Goal: Task Accomplishment & Management: Use online tool/utility

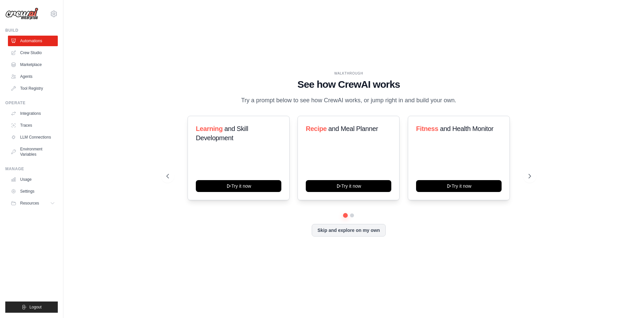
click at [356, 237] on button "Skip and explore on my own" at bounding box center [349, 230] width 74 height 13
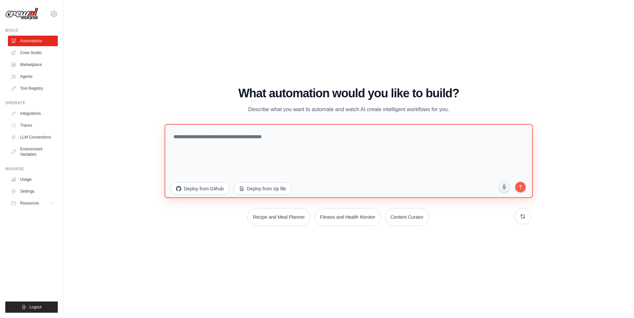
click at [247, 135] on textarea at bounding box center [349, 161] width 368 height 74
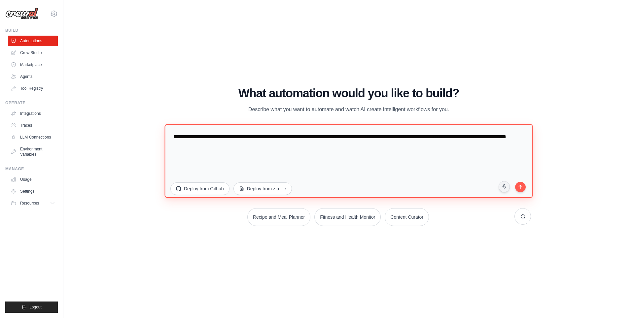
type textarea "**********"
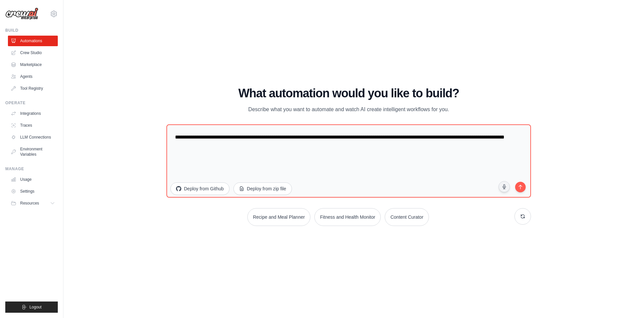
click at [524, 182] on button "submit" at bounding box center [520, 187] width 13 height 13
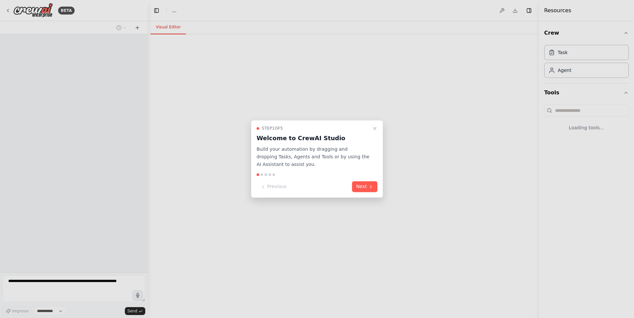
select select "****"
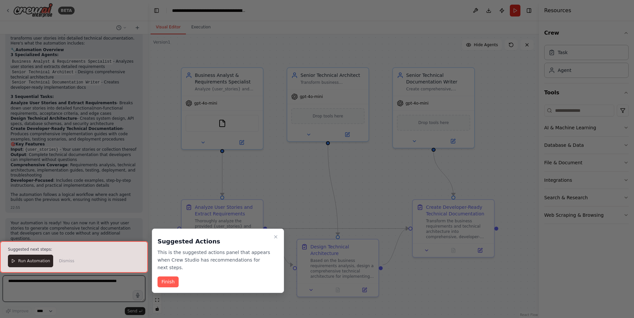
scroll to position [612, 0]
click at [166, 277] on button "Finish" at bounding box center [168, 282] width 21 height 11
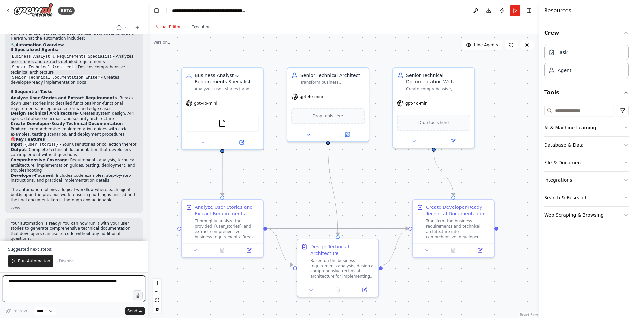
click at [95, 283] on textarea at bounding box center [74, 289] width 143 height 26
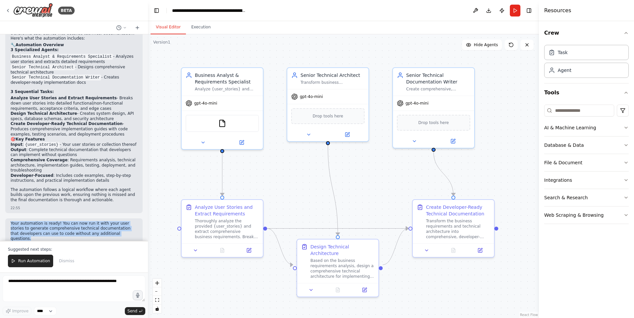
drag, startPoint x: 98, startPoint y: 224, endPoint x: 8, endPoint y: 211, distance: 91.2
click at [8, 219] on div "Your automation is ready! You can now run it with your user stories to generate…" at bounding box center [73, 235] width 137 height 33
click at [27, 221] on p "Your automation is ready! You can now run it with your user stories to generate…" at bounding box center [74, 231] width 127 height 20
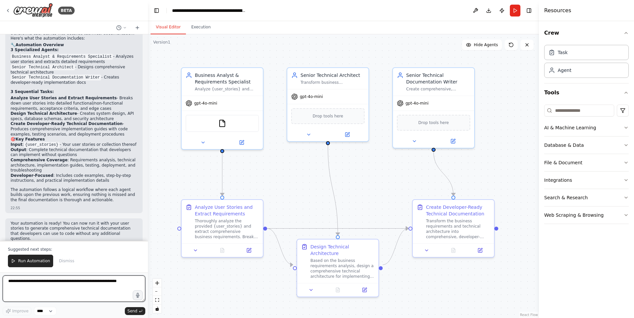
click at [85, 287] on textarea at bounding box center [74, 289] width 143 height 26
click at [39, 263] on span "Run Automation" at bounding box center [34, 261] width 32 height 5
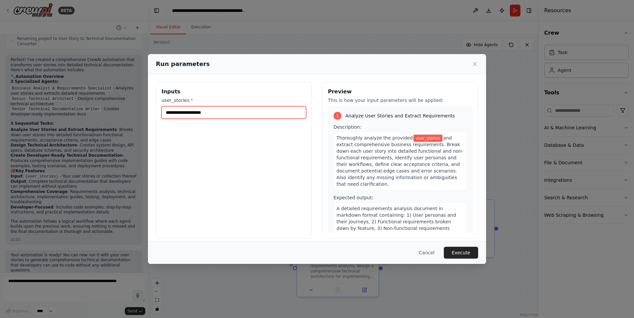
click at [235, 115] on input "user_stories *" at bounding box center [234, 112] width 145 height 13
type input "*"
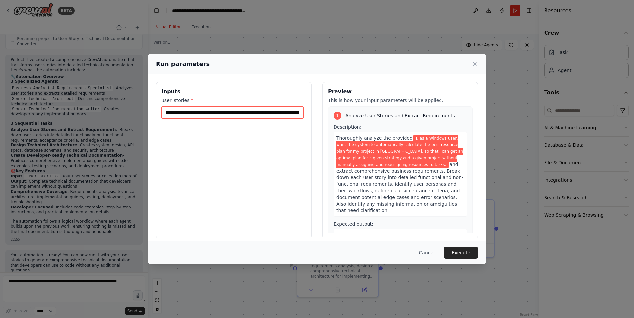
scroll to position [0, 369]
type input "**********"
click at [455, 258] on button "Execute" at bounding box center [461, 253] width 34 height 12
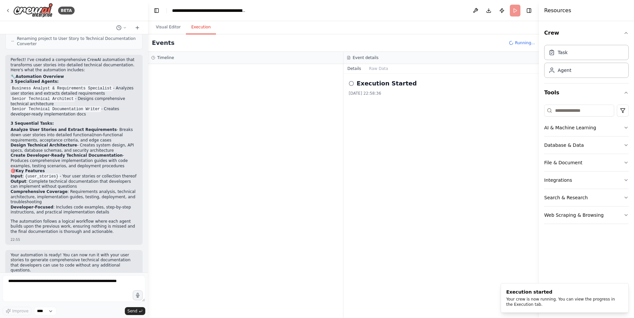
click at [202, 25] on button "Execution" at bounding box center [201, 27] width 30 height 14
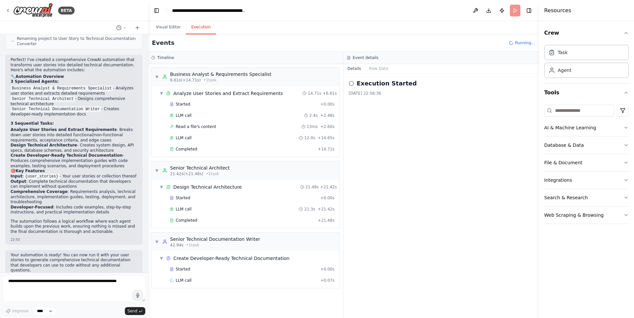
click at [378, 66] on button "Raw Data" at bounding box center [378, 68] width 27 height 9
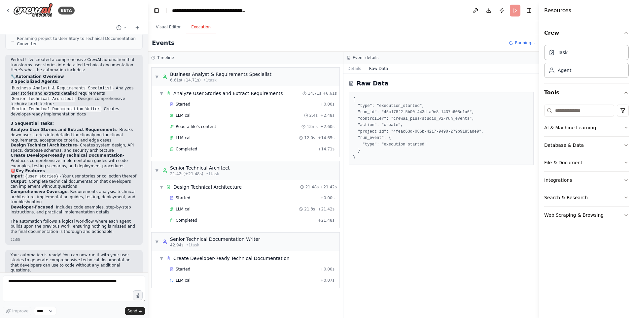
click at [356, 67] on button "Details" at bounding box center [355, 68] width 22 height 9
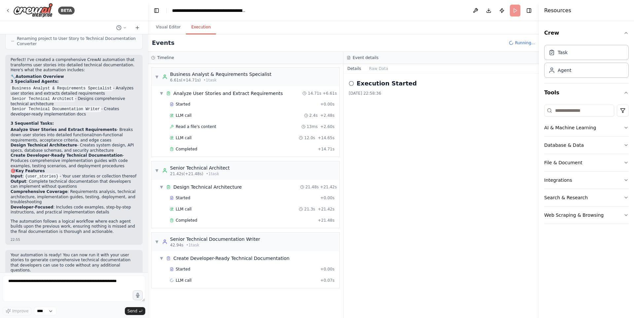
click at [196, 220] on div "Completed" at bounding box center [242, 220] width 145 height 5
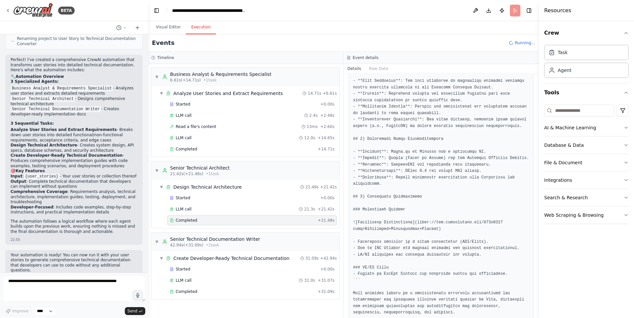
scroll to position [612, 0]
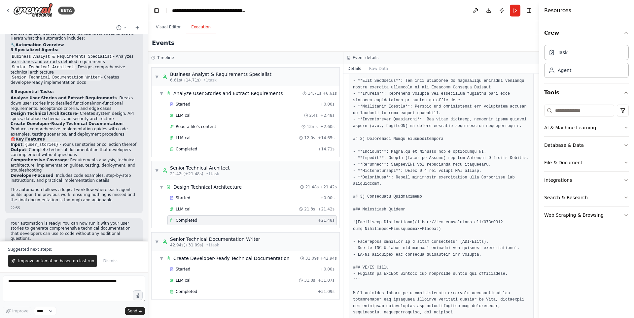
click at [186, 291] on span "Completed" at bounding box center [186, 291] width 21 height 5
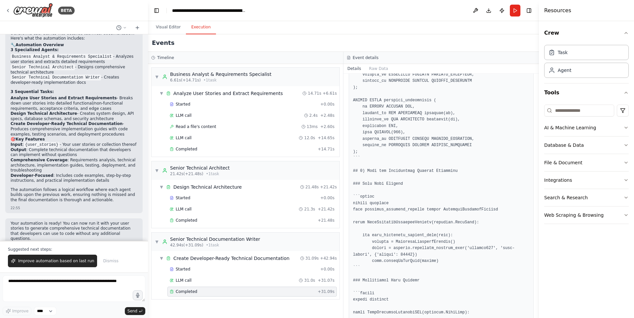
click at [164, 58] on h3 "Timeline" at bounding box center [165, 57] width 17 height 5
click at [156, 57] on div "Timeline" at bounding box center [245, 57] width 189 height 5
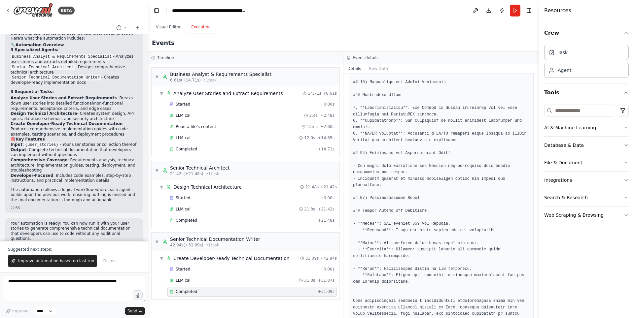
scroll to position [1711, 0]
drag, startPoint x: 537, startPoint y: 300, endPoint x: 540, endPoint y: 270, distance: 30.6
click at [540, 270] on div "Resources Crew Task Agent Tools AI & Machine Learning Database & Data File & Do…" at bounding box center [586, 159] width 95 height 318
drag, startPoint x: 539, startPoint y: 295, endPoint x: 538, endPoint y: 235, distance: 60.1
click at [538, 235] on button "Toggle Sidebar" at bounding box center [539, 159] width 5 height 318
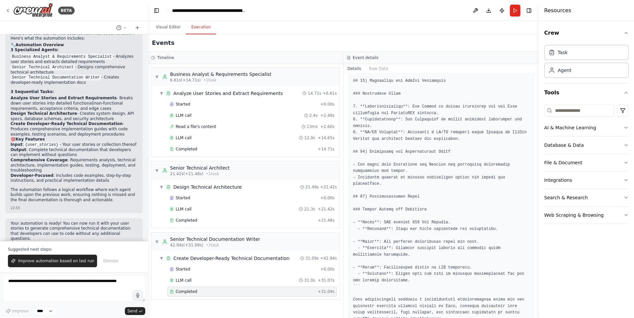
click at [47, 262] on span "Improve automation based on last run" at bounding box center [56, 261] width 76 height 5
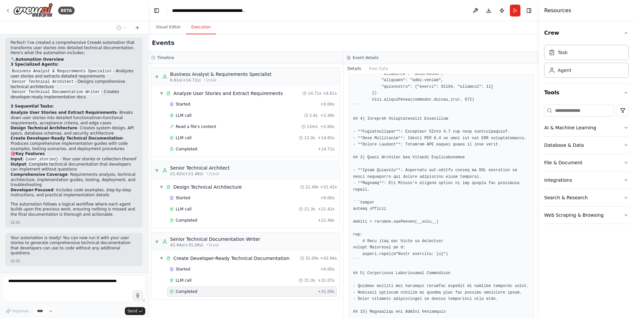
scroll to position [1281, 0]
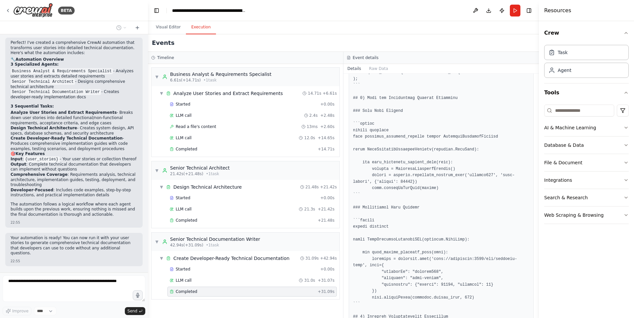
drag, startPoint x: 537, startPoint y: 255, endPoint x: 538, endPoint y: 190, distance: 65.4
click at [537, 189] on button "Toggle Sidebar" at bounding box center [539, 159] width 5 height 318
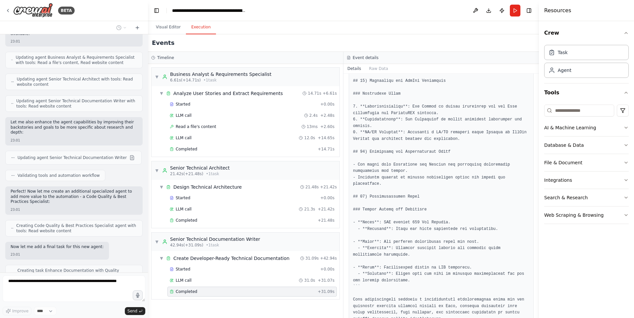
scroll to position [1450, 0]
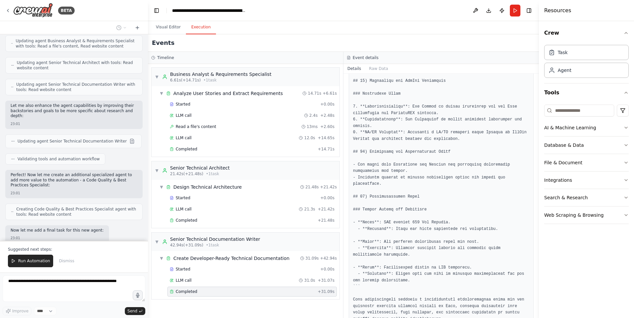
click at [179, 29] on button "Visual Editor" at bounding box center [168, 27] width 35 height 14
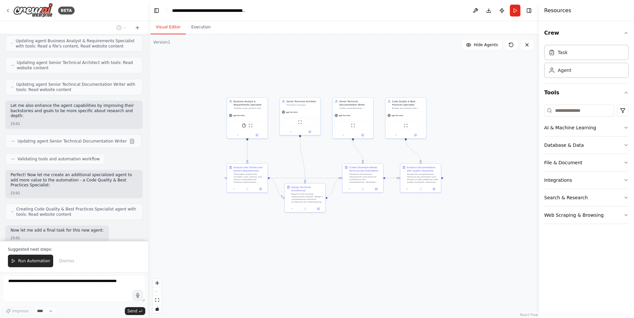
drag, startPoint x: 450, startPoint y: 255, endPoint x: 412, endPoint y: 230, distance: 45.1
click at [412, 230] on div ".deletable-edge-delete-btn { width: 20px; height: 20px; border: 0px solid #ffff…" at bounding box center [343, 176] width 391 height 284
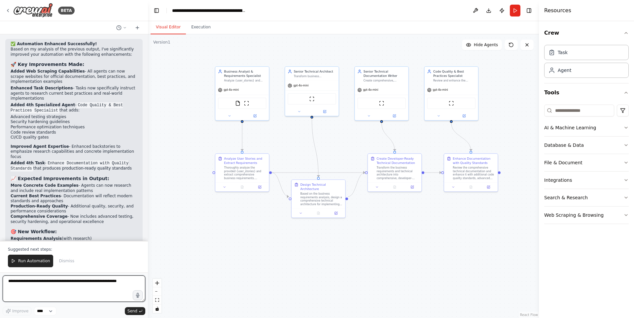
scroll to position [1703, 0]
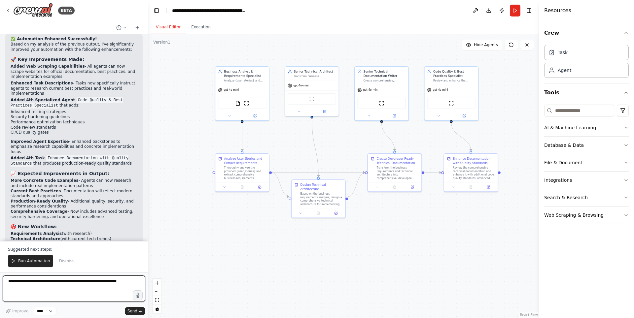
click at [87, 283] on textarea at bounding box center [74, 289] width 143 height 26
type textarea "**********"
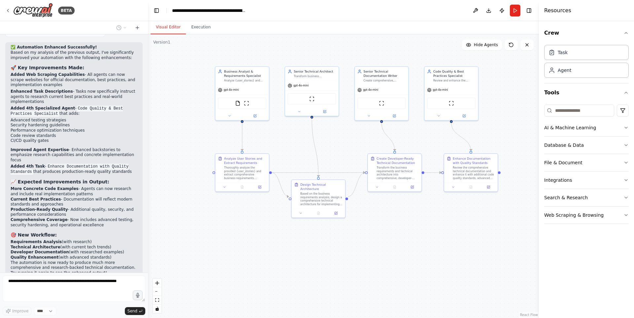
scroll to position [1712, 0]
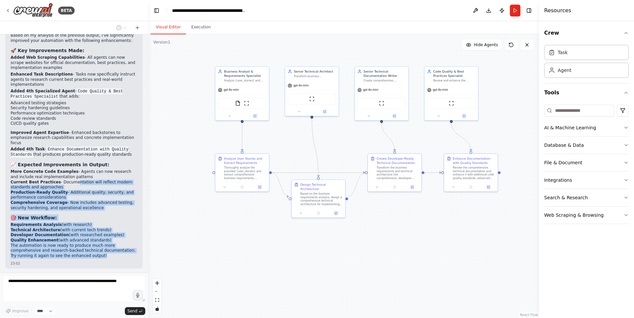
drag, startPoint x: 74, startPoint y: 218, endPoint x: 67, endPoint y: 142, distance: 76.0
click at [67, 142] on div "✅ Automation Enhanced Successfully! Based on my analysis of the previous output…" at bounding box center [74, 144] width 127 height 232
click at [74, 233] on li "Developer Documentation (with researched examples)" at bounding box center [74, 235] width 127 height 5
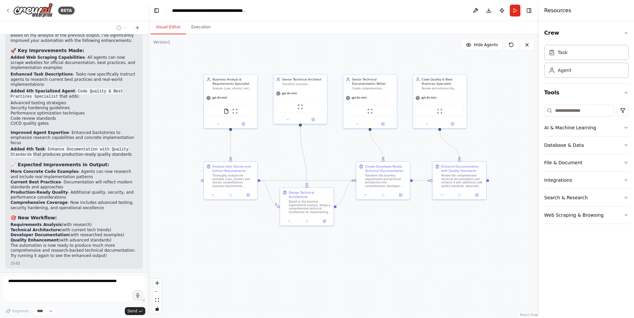
drag, startPoint x: 336, startPoint y: 137, endPoint x: 316, endPoint y: 153, distance: 25.6
click at [316, 153] on div ".deletable-edge-delete-btn { width: 20px; height: 20px; border: 0px solid #ffff…" at bounding box center [343, 176] width 391 height 284
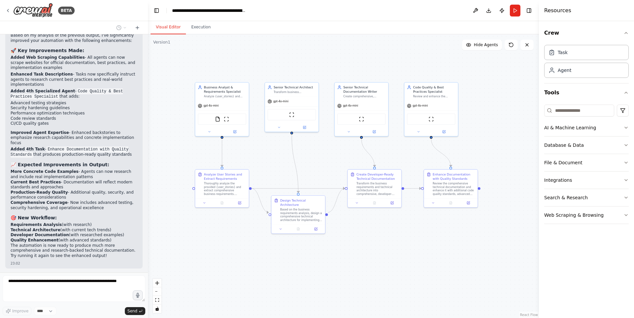
click at [196, 33] on button "Execution" at bounding box center [201, 27] width 30 height 14
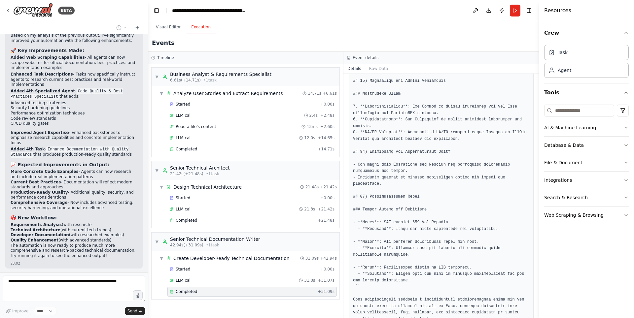
click at [153, 25] on button "Visual Editor" at bounding box center [168, 27] width 35 height 14
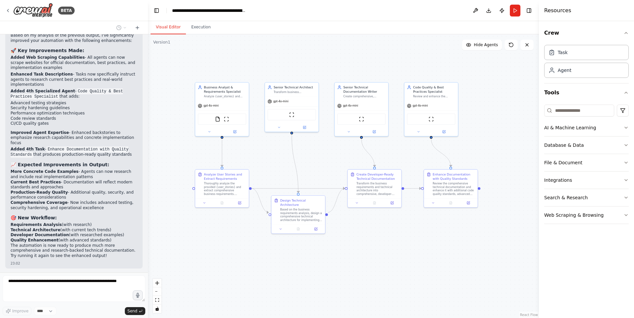
click at [162, 47] on div ".deletable-edge-delete-btn { width: 20px; height: 20px; border: 0px solid #ffff…" at bounding box center [343, 176] width 391 height 284
click at [165, 46] on div ".deletable-edge-delete-btn { width: 20px; height: 20px; border: 0px solid #ffff…" at bounding box center [343, 176] width 391 height 284
click at [513, 45] on icon at bounding box center [511, 44] width 5 height 5
click at [529, 48] on button at bounding box center [527, 45] width 13 height 11
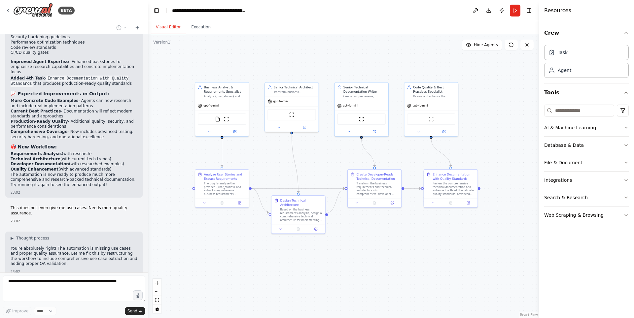
scroll to position [1784, 0]
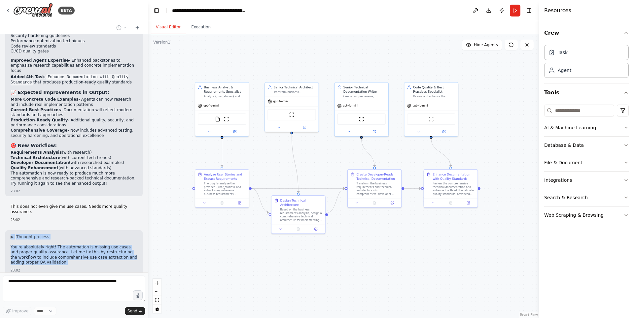
drag, startPoint x: 88, startPoint y: 216, endPoint x: 4, endPoint y: 191, distance: 88.0
click at [4, 191] on div "Technical tasks writer that takes a user story or collection thereof and turns …" at bounding box center [74, 153] width 148 height 239
click at [82, 245] on p "You're absolutely right! The automation is missing use cases and proper quality…" at bounding box center [74, 255] width 127 height 20
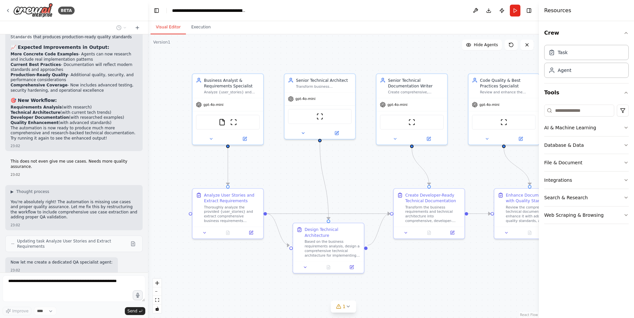
scroll to position [1870, 0]
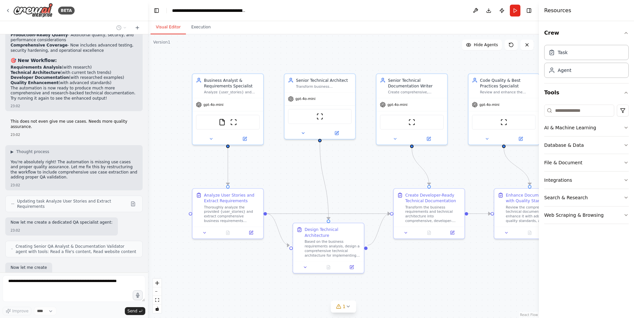
click at [211, 105] on span "gpt-4o-mini" at bounding box center [214, 104] width 20 height 5
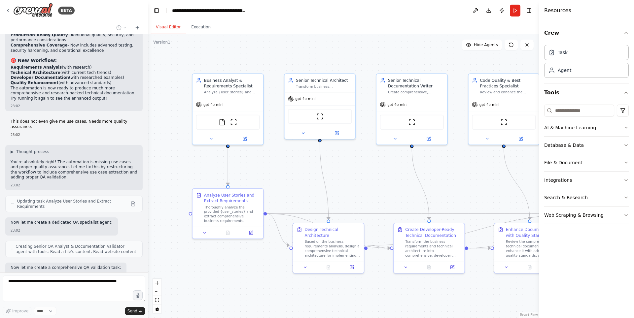
click at [207, 106] on span "gpt-4o-mini" at bounding box center [214, 104] width 20 height 5
click at [204, 105] on span "gpt-4o-mini" at bounding box center [214, 104] width 20 height 5
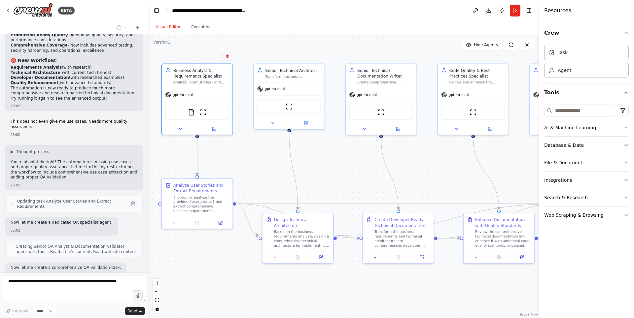
drag, startPoint x: 377, startPoint y: 175, endPoint x: 347, endPoint y: 165, distance: 32.3
click at [347, 165] on div ".deletable-edge-delete-btn { width: 20px; height: 20px; border: 0px solid #ffff…" at bounding box center [343, 176] width 391 height 284
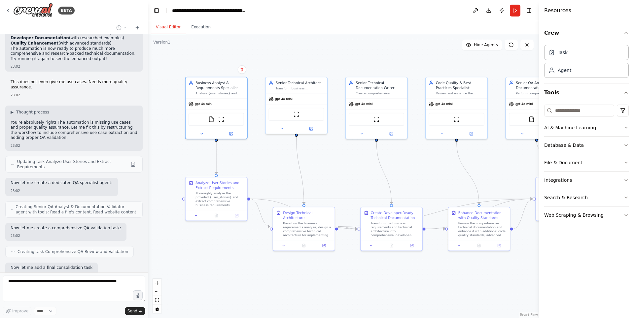
scroll to position [1915, 0]
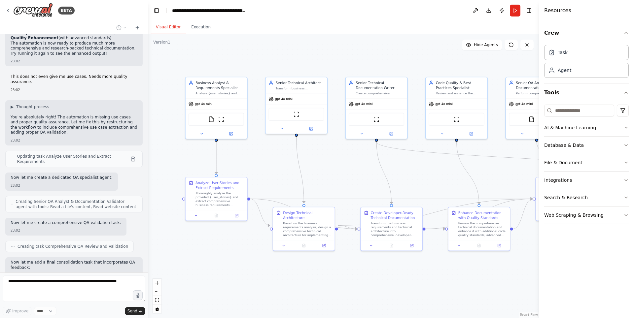
click at [284, 244] on icon at bounding box center [284, 246] width 4 height 4
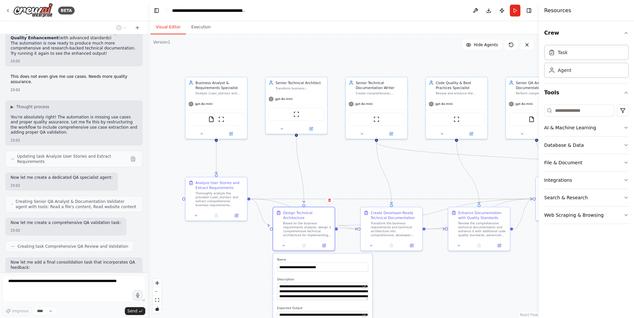
click at [284, 244] on icon at bounding box center [284, 246] width 4 height 4
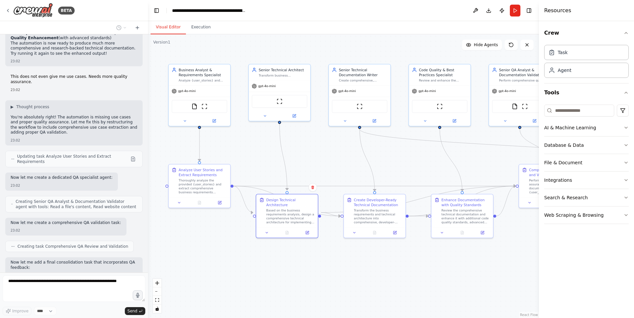
drag, startPoint x: 346, startPoint y: 178, endPoint x: 339, endPoint y: 168, distance: 11.6
click at [335, 168] on div ".deletable-edge-delete-btn { width: 20px; height: 20px; border: 0px solid #ffff…" at bounding box center [343, 176] width 391 height 284
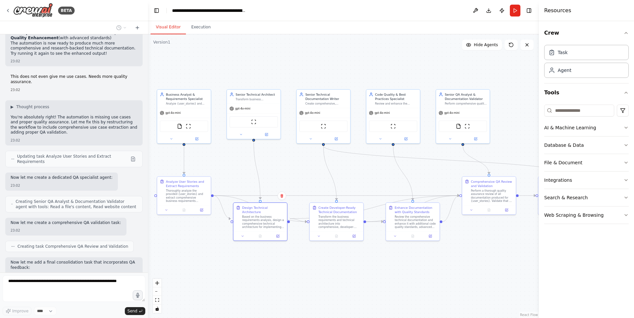
drag, startPoint x: 345, startPoint y: 175, endPoint x: 316, endPoint y: 185, distance: 31.1
click at [316, 185] on div ".deletable-edge-delete-btn { width: 20px; height: 20px; border: 0px solid #ffff…" at bounding box center [343, 176] width 391 height 284
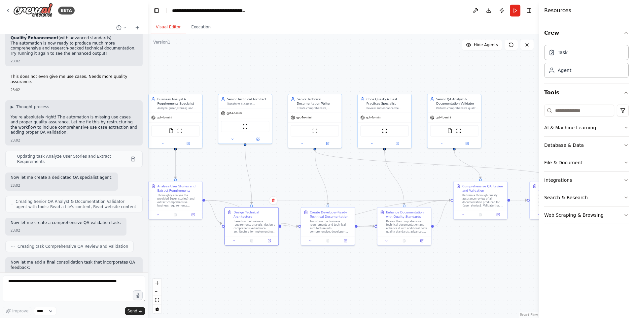
scroll to position [1954, 0]
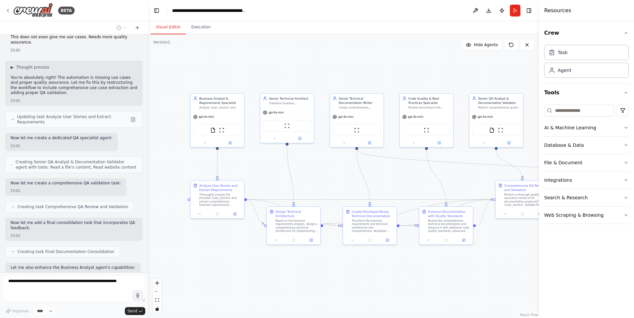
drag, startPoint x: 292, startPoint y: 178, endPoint x: 327, endPoint y: 180, distance: 35.0
click at [327, 180] on div ".deletable-edge-delete-btn { width: 20px; height: 20px; border: 0px solid #ffff…" at bounding box center [343, 176] width 391 height 284
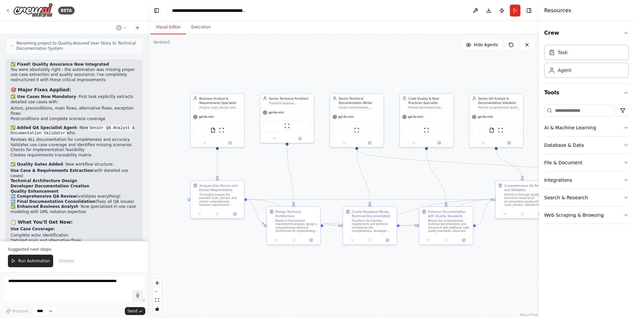
scroll to position [2235, 0]
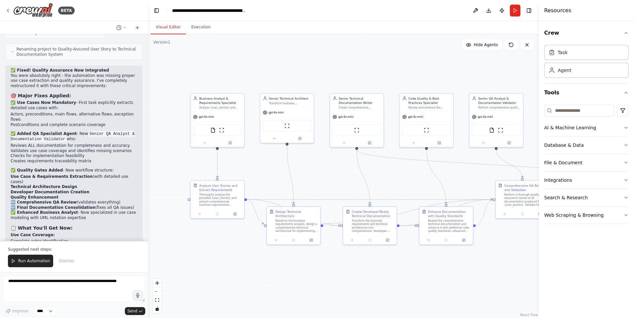
drag, startPoint x: 78, startPoint y: 88, endPoint x: 36, endPoint y: 59, distance: 51.3
click at [36, 100] on ol "✅ Use Cases Now Mandatory - First task explicitly extracts detailed use cases w…" at bounding box center [74, 160] width 127 height 120
click at [67, 159] on li "Creates requirements traceability matrix" at bounding box center [74, 161] width 127 height 5
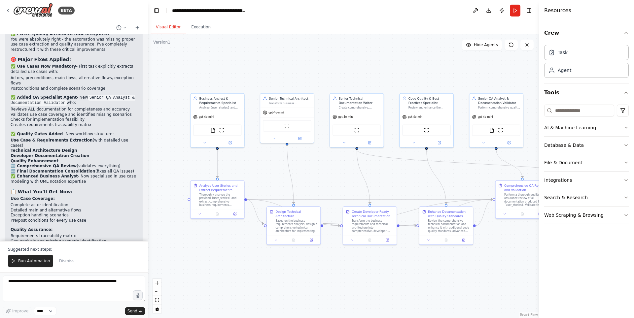
scroll to position [2301, 0]
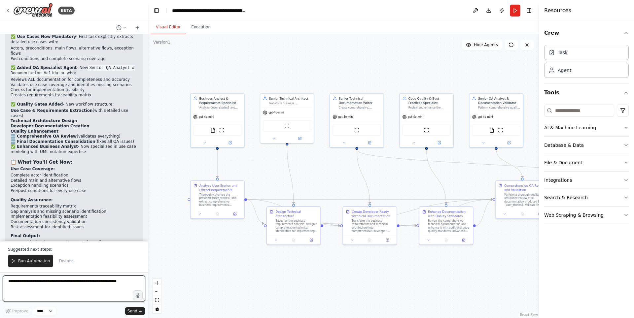
click at [79, 284] on textarea at bounding box center [74, 289] width 143 height 26
click at [34, 262] on span "Run Automation" at bounding box center [34, 261] width 32 height 5
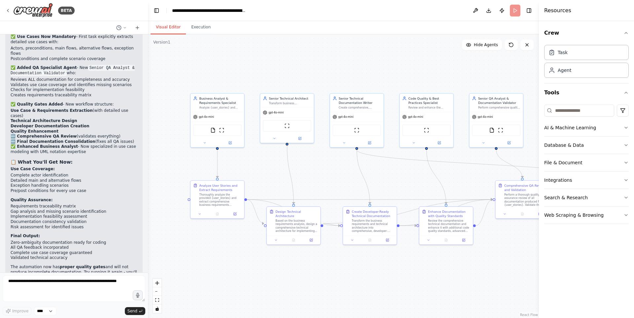
scroll to position [2270, 0]
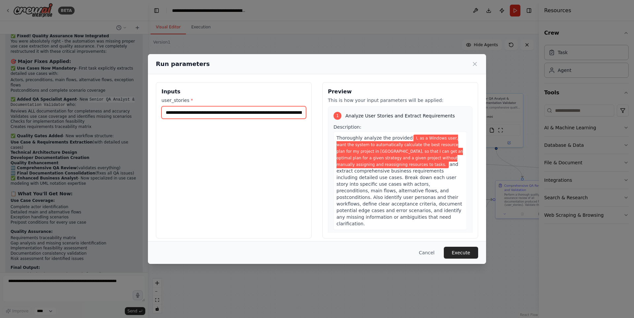
click at [232, 112] on input "**********" at bounding box center [234, 112] width 145 height 13
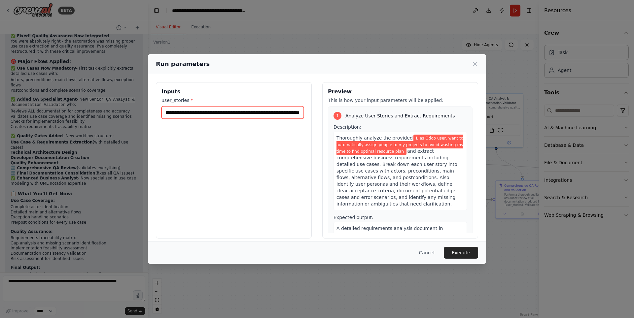
scroll to position [0, 117]
type input "**********"
click at [467, 256] on button "Execute" at bounding box center [461, 253] width 34 height 12
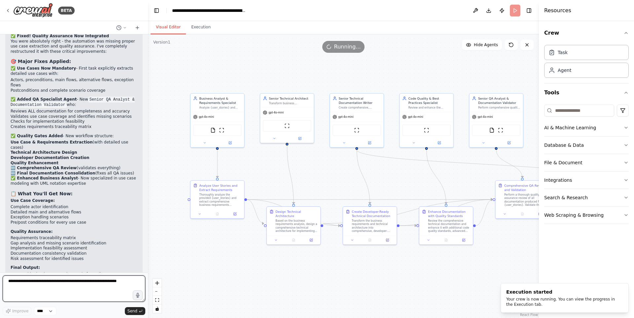
click at [122, 281] on textarea at bounding box center [74, 289] width 143 height 26
click at [204, 143] on icon at bounding box center [205, 143] width 4 height 4
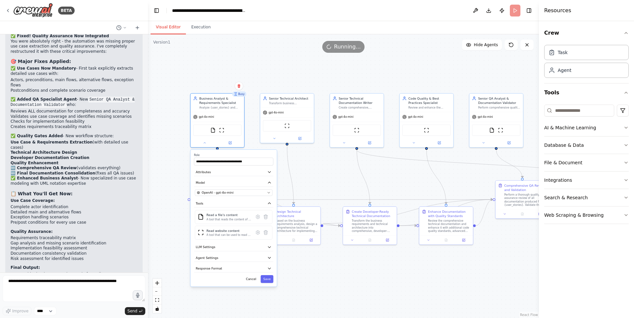
click at [267, 270] on button "Response Format" at bounding box center [233, 269] width 79 height 8
click at [271, 269] on icon "button" at bounding box center [269, 269] width 4 height 4
click at [270, 271] on icon "button" at bounding box center [269, 269] width 4 height 4
click at [270, 257] on icon "button" at bounding box center [269, 258] width 4 height 4
click at [270, 257] on icon "button" at bounding box center [269, 257] width 3 height 1
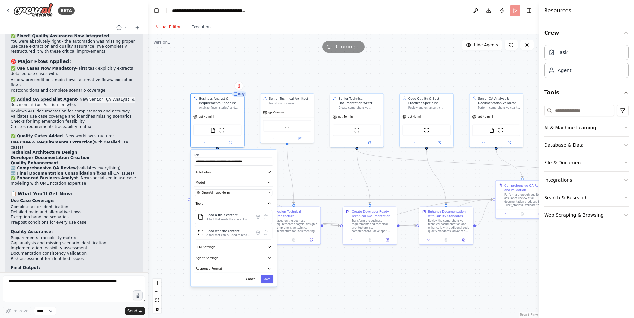
click at [270, 248] on icon "button" at bounding box center [269, 247] width 3 height 1
click at [270, 250] on button "LLM Settings" at bounding box center [233, 247] width 79 height 8
click at [204, 145] on button at bounding box center [204, 142] width 25 height 5
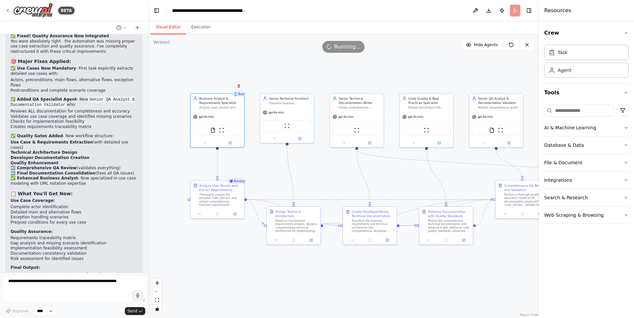
click at [417, 141] on button at bounding box center [414, 142] width 25 height 5
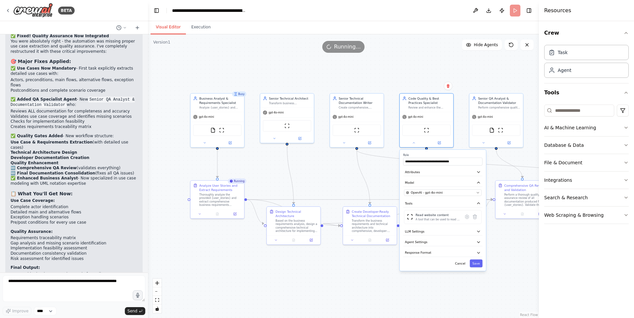
click at [474, 235] on button "LLM Settings" at bounding box center [442, 232] width 79 height 8
click at [429, 246] on span at bounding box center [429, 244] width 4 height 4
click at [476, 294] on button "Save" at bounding box center [476, 294] width 13 height 8
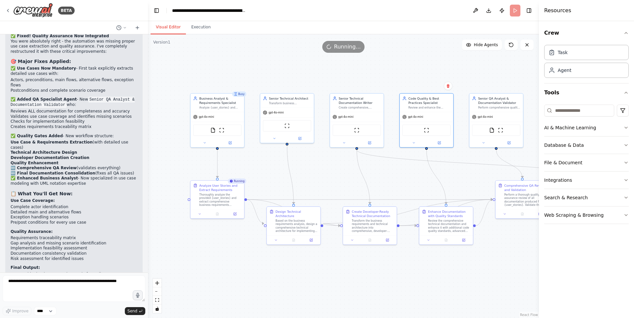
click at [200, 28] on button "Execution" at bounding box center [201, 27] width 30 height 14
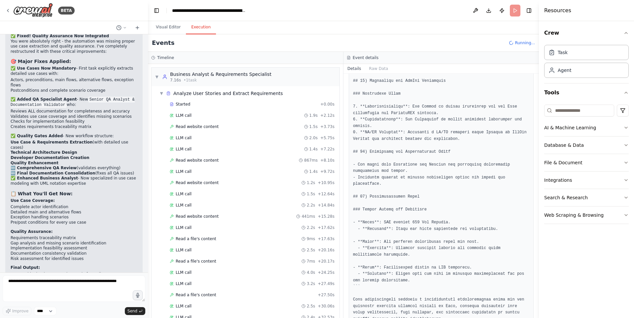
click at [159, 94] on div "▼ Analyze User Stories and Extract Requirements" at bounding box center [248, 94] width 183 height 12
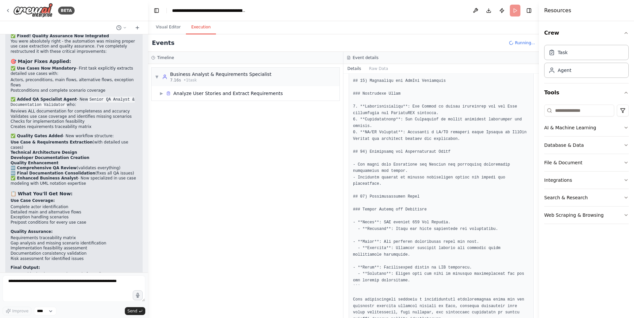
click at [151, 78] on div "▼ Business Analyst & Requirements Specialist 7.16s • 1 task ▶ Analyze User Stor…" at bounding box center [245, 191] width 195 height 254
click at [154, 78] on div "▼ Business Analyst & Requirements Specialist 7.16s • 1 task" at bounding box center [246, 77] width 188 height 19
click at [157, 78] on span "▶" at bounding box center [157, 76] width 4 height 5
click at [168, 93] on icon at bounding box center [168, 93] width 5 height 5
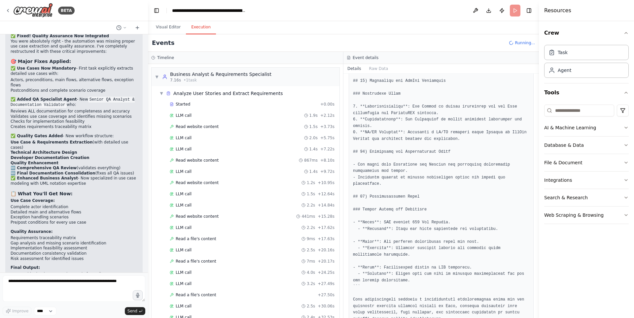
click at [161, 93] on span "▼" at bounding box center [162, 93] width 4 height 5
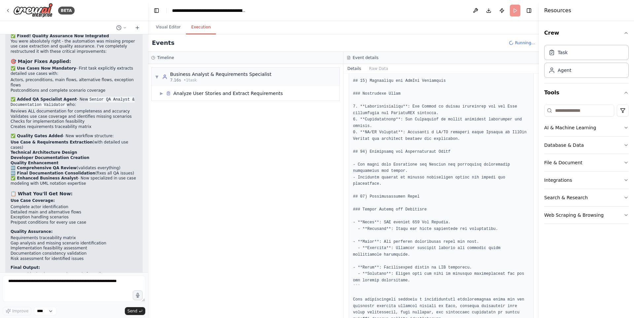
click at [152, 76] on div "▼ Business Analyst & Requirements Specialist 7.16s • 1 task" at bounding box center [246, 77] width 188 height 19
click at [156, 76] on span "▶" at bounding box center [157, 76] width 4 height 5
click at [163, 93] on span "▶" at bounding box center [162, 93] width 4 height 5
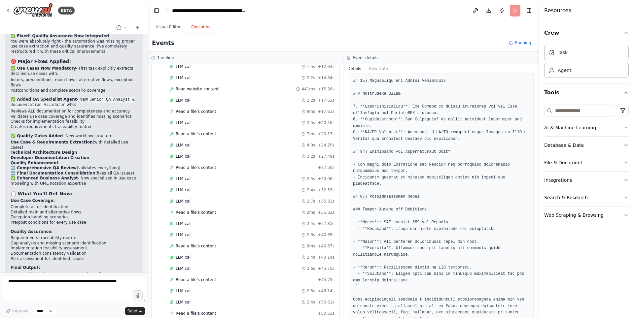
scroll to position [239, 0]
click at [169, 27] on button "Visual Editor" at bounding box center [168, 27] width 35 height 14
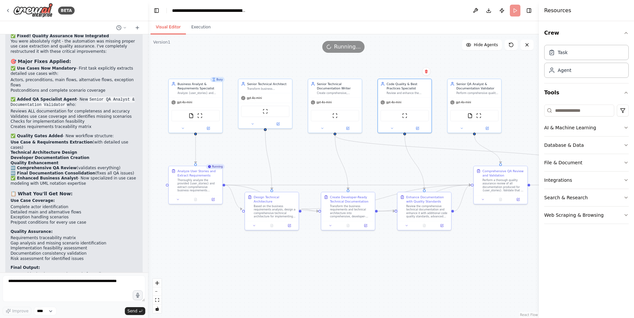
drag, startPoint x: 380, startPoint y: 84, endPoint x: 375, endPoint y: 64, distance: 21.1
click at [375, 64] on div ".deletable-edge-delete-btn { width: 20px; height: 20px; border: 0px solid #ffff…" at bounding box center [343, 176] width 391 height 284
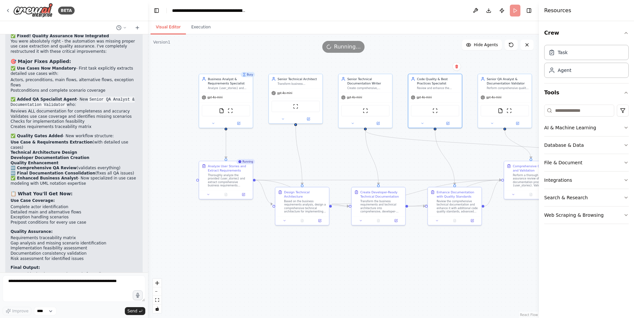
drag, startPoint x: 444, startPoint y: 165, endPoint x: 457, endPoint y: 166, distance: 13.6
click at [457, 166] on div ".deletable-edge-delete-btn { width: 20px; height: 20px; border: 0px solid #ffff…" at bounding box center [343, 176] width 391 height 284
drag, startPoint x: 231, startPoint y: 182, endPoint x: 232, endPoint y: 172, distance: 10.0
click at [232, 172] on div "Thoroughly analyze the provided {user_stories} and extract comprehensive busine…" at bounding box center [229, 172] width 42 height 14
click at [249, 216] on div ".deletable-edge-delete-btn { width: 20px; height: 20px; border: 0px solid #ffff…" at bounding box center [343, 176] width 391 height 284
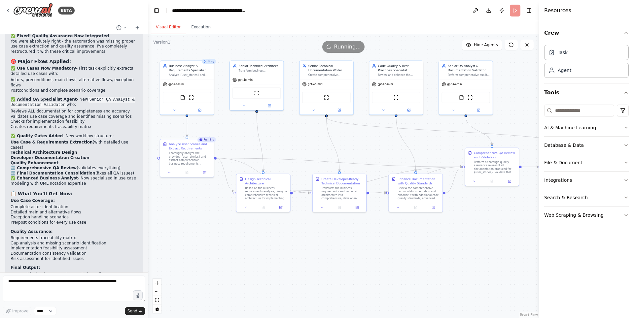
drag, startPoint x: 337, startPoint y: 261, endPoint x: 298, endPoint y: 247, distance: 41.2
click at [298, 247] on div ".deletable-edge-delete-btn { width: 20px; height: 20px; border: 0px solid #ffff…" at bounding box center [343, 176] width 391 height 284
click at [208, 29] on button "Execution" at bounding box center [201, 27] width 30 height 14
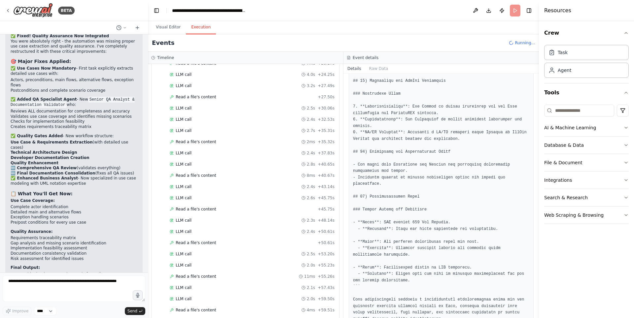
scroll to position [344, 0]
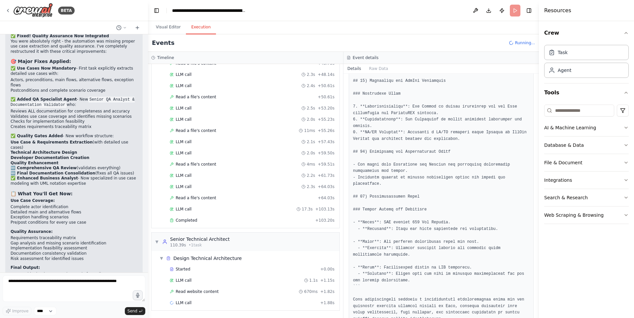
click at [163, 28] on button "Visual Editor" at bounding box center [168, 27] width 35 height 14
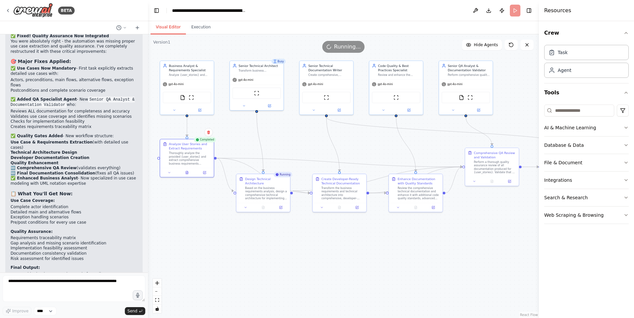
click at [196, 162] on div "Thoroughly analyze the provided {user_stories} and extract comprehensive busine…" at bounding box center [190, 159] width 42 height 14
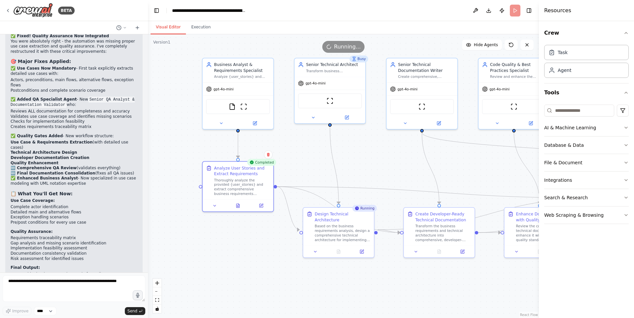
drag, startPoint x: 195, startPoint y: 198, endPoint x: 239, endPoint y: 247, distance: 65.9
click at [244, 247] on div ".deletable-edge-delete-btn { width: 20px; height: 20px; border: 0px solid #ffff…" at bounding box center [343, 176] width 391 height 284
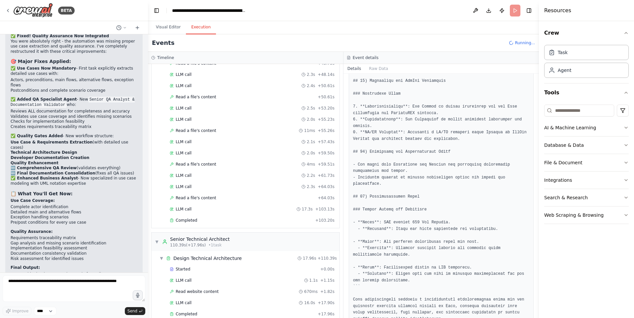
click at [196, 30] on button "Execution" at bounding box center [201, 27] width 30 height 14
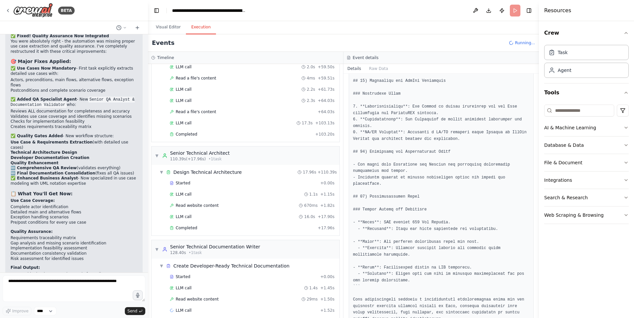
scroll to position [438, 0]
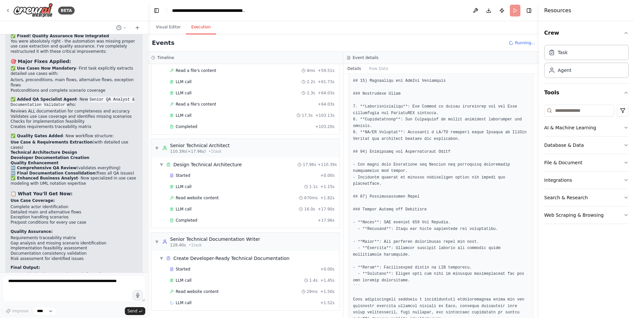
click at [164, 27] on button "Visual Editor" at bounding box center [168, 27] width 35 height 14
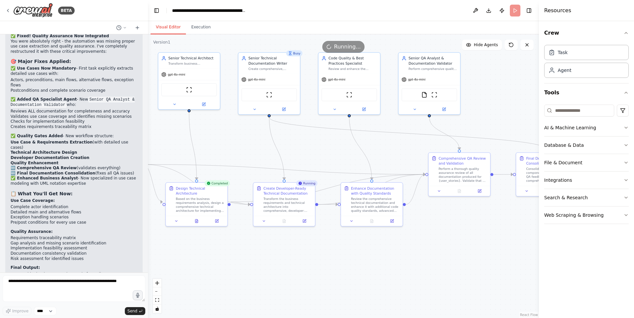
drag, startPoint x: 381, startPoint y: 189, endPoint x: 260, endPoint y: 161, distance: 124.7
click at [260, 161] on div ".deletable-edge-delete-btn { width: 20px; height: 20px; border: 0px solid #ffff…" at bounding box center [343, 176] width 391 height 284
drag, startPoint x: 107, startPoint y: 259, endPoint x: 63, endPoint y: 187, distance: 84.4
click at [63, 187] on div "✅ Fixed! Quality Assurance Now Integrated You were absolutely right - the autom…" at bounding box center [74, 176] width 127 height 285
click at [69, 297] on strong "proper quality gates" at bounding box center [83, 299] width 46 height 5
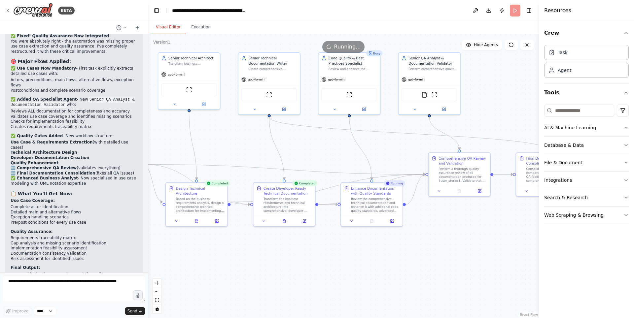
drag, startPoint x: 79, startPoint y: 253, endPoint x: 54, endPoint y: 164, distance: 93.3
click at [54, 164] on div "✅ Fixed! Quality Assurance Now Integrated You were absolutely right - the autom…" at bounding box center [74, 176] width 127 height 285
click at [82, 272] on li "Zero-ambiguity documentation ready for coding" at bounding box center [74, 274] width 127 height 5
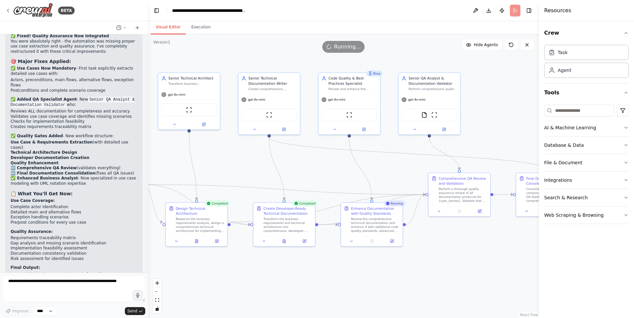
drag, startPoint x: 463, startPoint y: 231, endPoint x: 465, endPoint y: 252, distance: 21.2
click at [465, 252] on div ".deletable-edge-delete-btn { width: 20px; height: 20px; border: 0px solid #ffff…" at bounding box center [343, 176] width 391 height 284
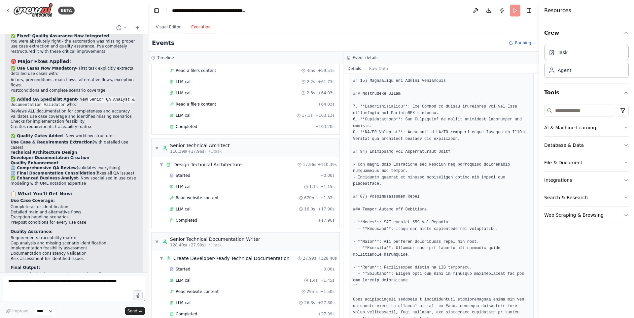
click at [201, 28] on button "Execution" at bounding box center [201, 27] width 30 height 14
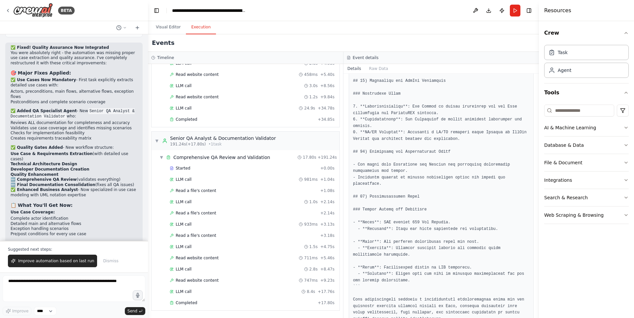
scroll to position [2301, 0]
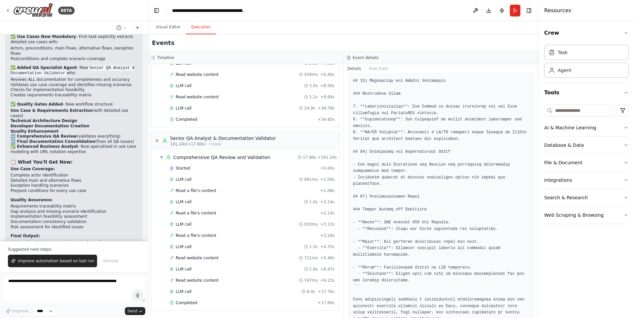
click at [168, 29] on button "Visual Editor" at bounding box center [168, 27] width 35 height 14
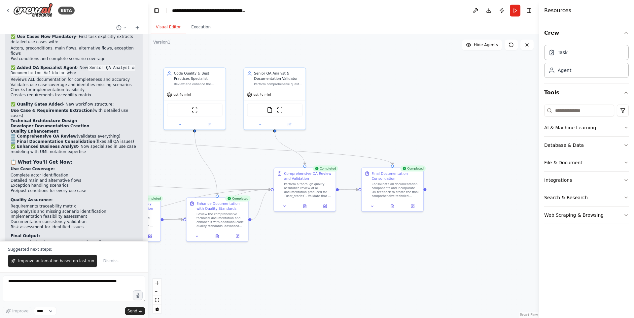
drag, startPoint x: 493, startPoint y: 138, endPoint x: 336, endPoint y: 132, distance: 156.7
click at [336, 132] on div ".deletable-edge-delete-btn { width: 20px; height: 20px; border: 0px solid #ffff…" at bounding box center [343, 176] width 391 height 284
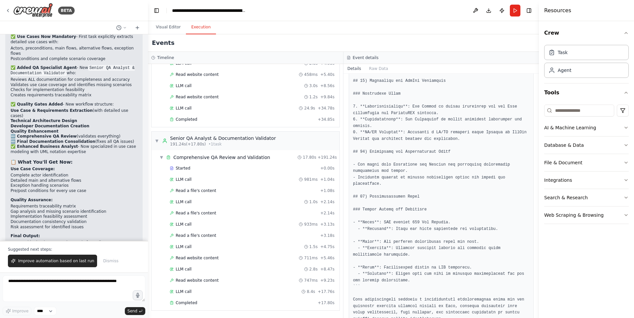
click at [194, 26] on button "Execution" at bounding box center [201, 27] width 30 height 14
click at [261, 303] on div "Completed" at bounding box center [242, 303] width 145 height 5
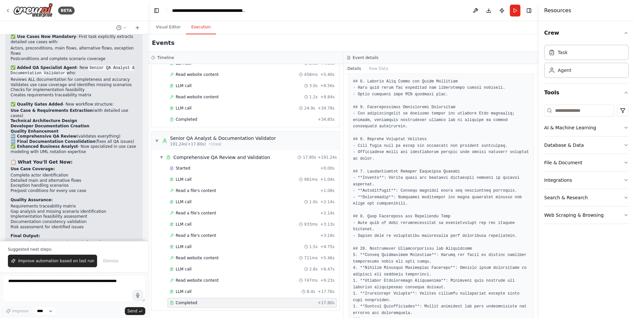
scroll to position [487, 0]
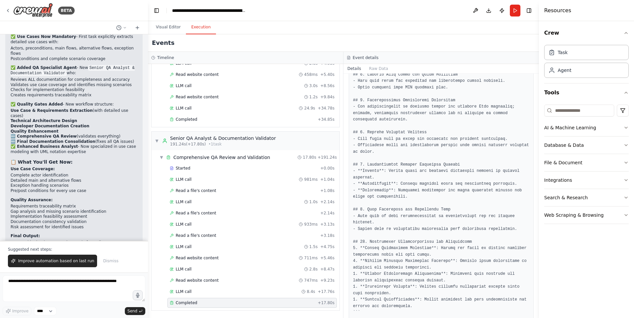
click at [368, 294] on pre at bounding box center [441, 10] width 176 height 612
click at [369, 303] on pre at bounding box center [441, 10] width 176 height 612
click at [622, 219] on button "Web Scraping & Browsing" at bounding box center [586, 215] width 85 height 17
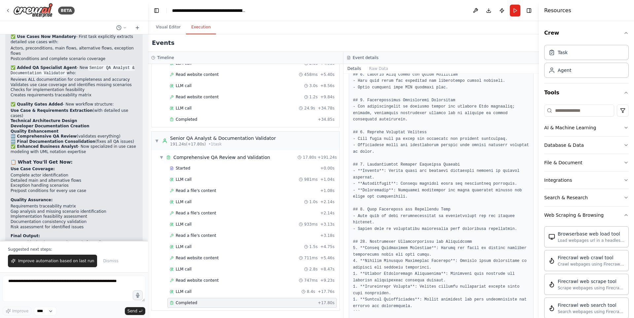
click at [621, 218] on button "Web Scraping & Browsing" at bounding box center [586, 215] width 85 height 17
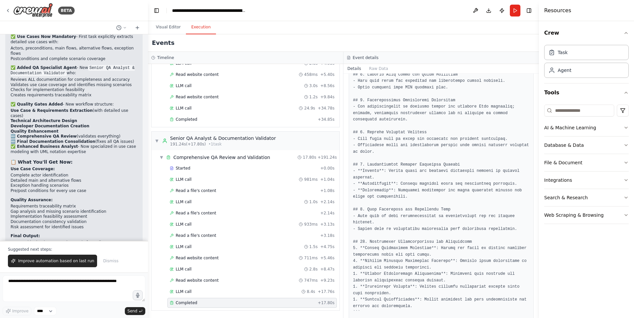
click at [581, 57] on div "Task" at bounding box center [586, 52] width 85 height 15
click at [583, 76] on div "Agent" at bounding box center [586, 70] width 85 height 15
click at [62, 262] on span "Improve automation based on last run" at bounding box center [56, 261] width 76 height 5
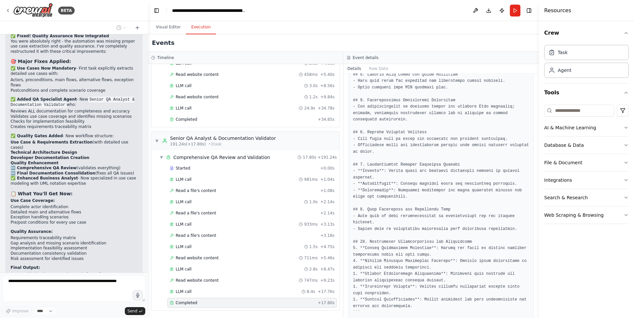
scroll to position [2287, 0]
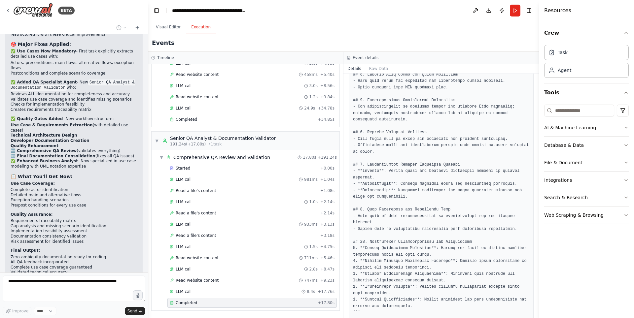
click at [77, 311] on div "Improve **** Send" at bounding box center [74, 311] width 143 height 9
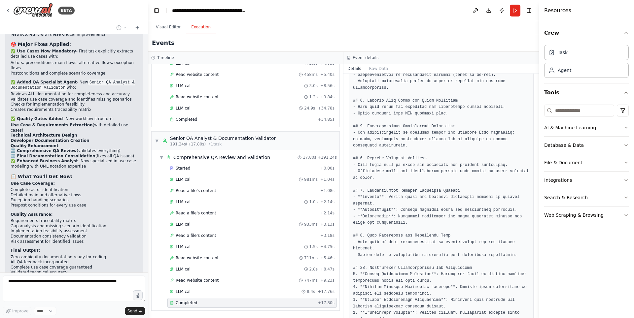
scroll to position [487, 0]
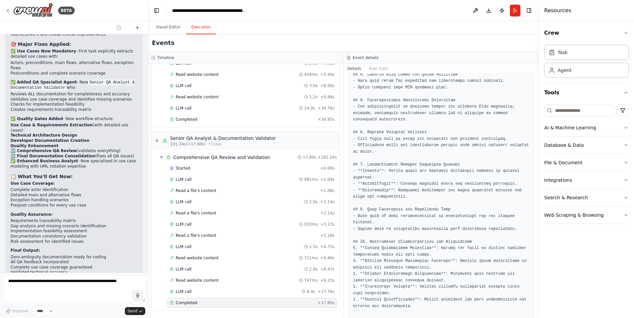
click at [357, 66] on button "Details" at bounding box center [355, 68] width 22 height 9
click at [371, 68] on button "Raw Data" at bounding box center [378, 68] width 27 height 9
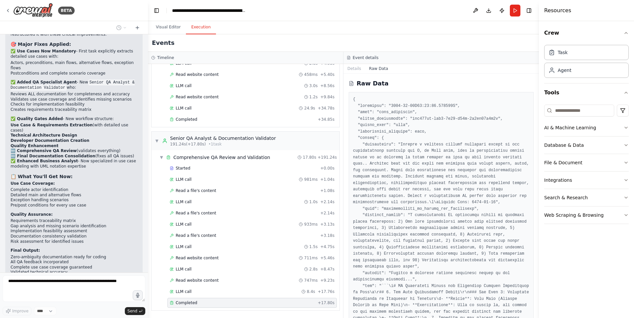
click at [360, 69] on button "Details" at bounding box center [355, 68] width 22 height 9
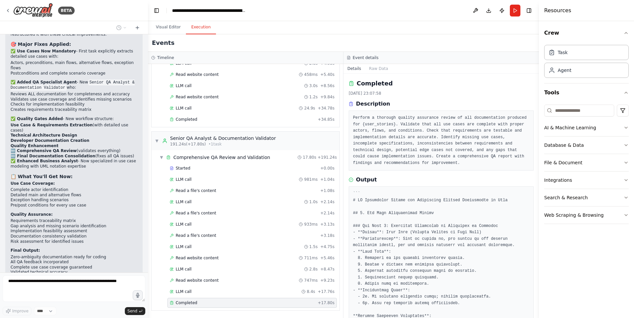
click at [370, 69] on button "Raw Data" at bounding box center [378, 68] width 27 height 9
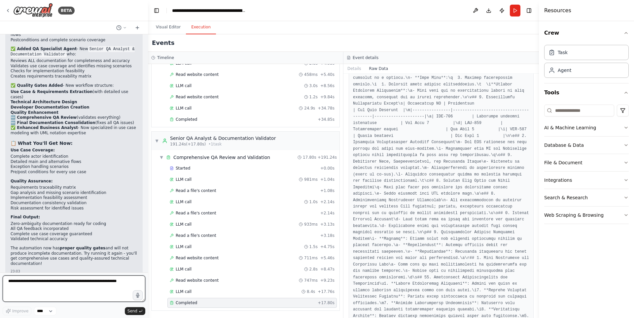
scroll to position [1057, 0]
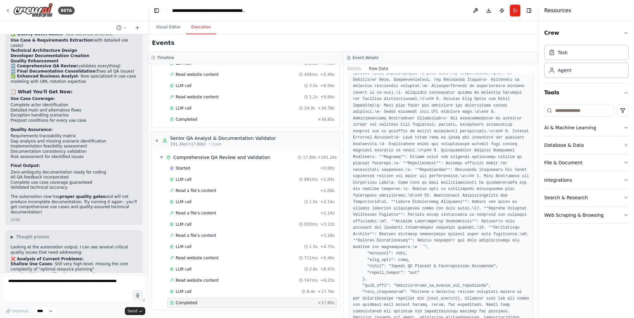
click at [355, 68] on button "Details" at bounding box center [355, 68] width 22 height 9
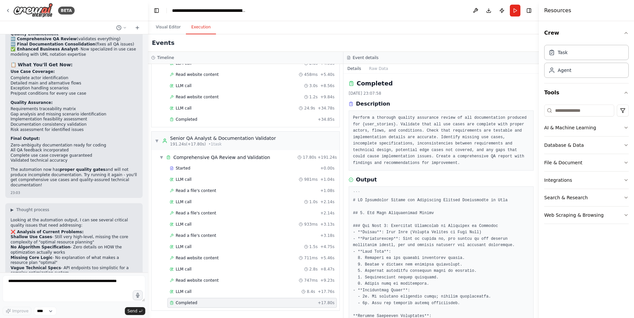
click at [252, 304] on div "Completed" at bounding box center [242, 303] width 145 height 5
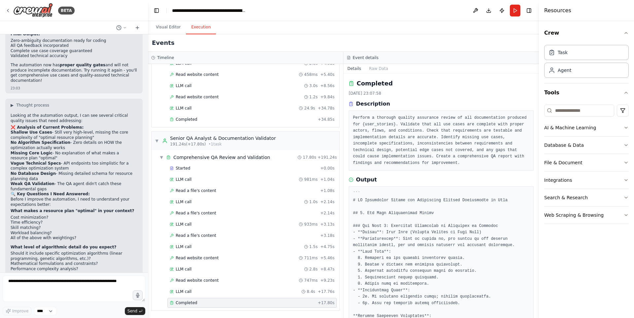
click at [164, 27] on button "Visual Editor" at bounding box center [168, 27] width 35 height 14
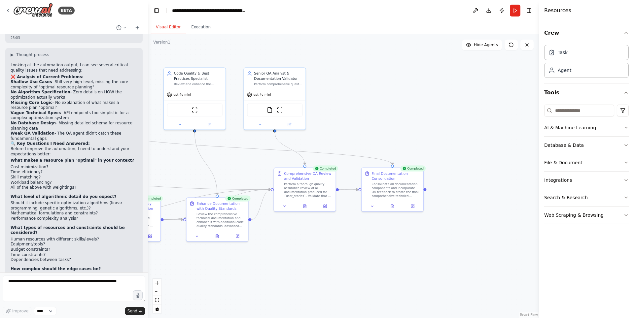
click at [411, 190] on div "Consolidate all documentation components and incorporate QA feedback to create …" at bounding box center [396, 190] width 49 height 16
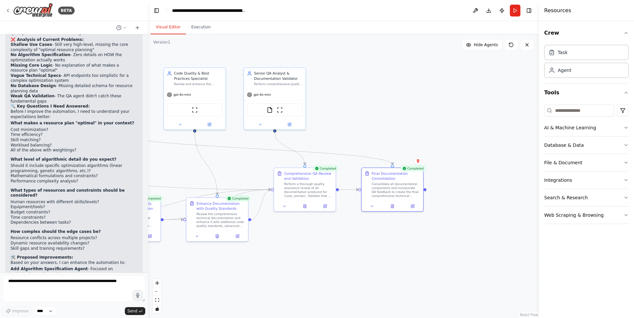
scroll to position [2597, 0]
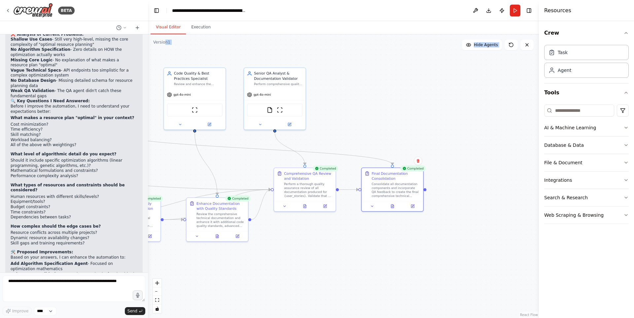
drag, startPoint x: 163, startPoint y: 43, endPoint x: 177, endPoint y: 37, distance: 15.0
click at [177, 37] on div "Version 1 Show Tools Hide Agents .deletable-edge-delete-btn { width: 20px; heig…" at bounding box center [343, 176] width 391 height 284
click at [75, 283] on textarea at bounding box center [74, 289] width 143 height 26
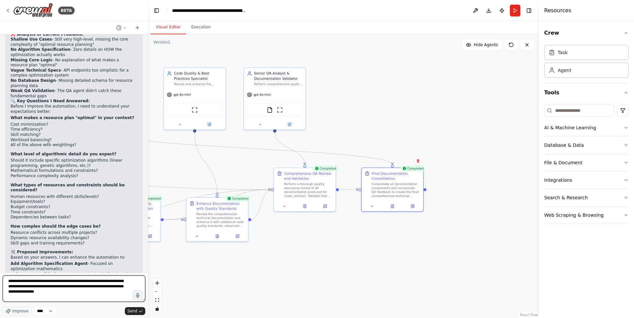
type textarea "**********"
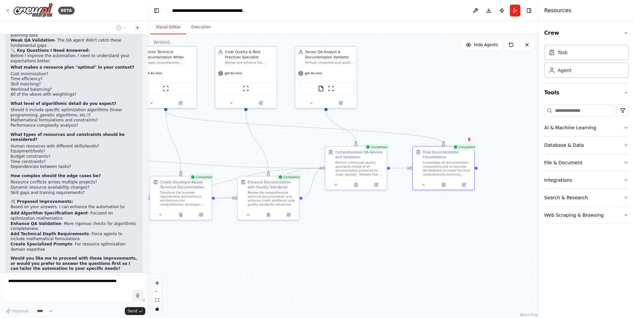
scroll to position [2664, 0]
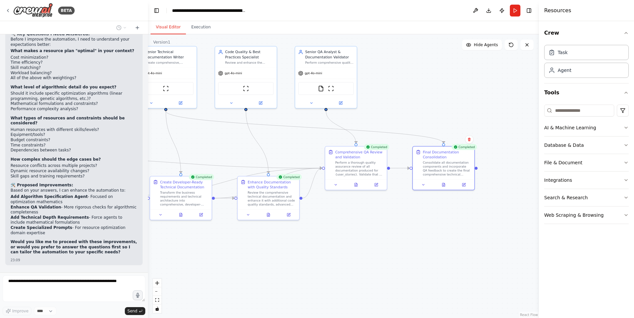
drag, startPoint x: 437, startPoint y: 100, endPoint x: 445, endPoint y: 88, distance: 15.0
click at [432, 74] on div ".deletable-edge-delete-btn { width: 20px; height: 20px; border: 0px solid #ffff…" at bounding box center [343, 176] width 391 height 284
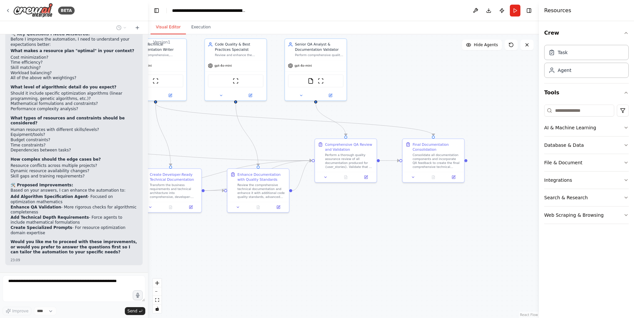
click at [466, 162] on div ".deletable-edge-delete-btn { width: 20px; height: 20px; border: 0px solid #ffff…" at bounding box center [343, 176] width 391 height 284
click at [467, 162] on div ".deletable-edge-delete-btn { width: 20px; height: 20px; border: 0px solid #ffff…" at bounding box center [343, 176] width 391 height 284
click at [571, 66] on div "Agent" at bounding box center [586, 70] width 85 height 15
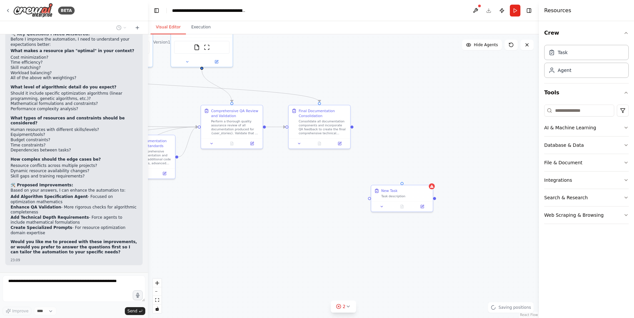
drag, startPoint x: 456, startPoint y: 246, endPoint x: 348, endPoint y: 211, distance: 113.4
click at [348, 211] on div ".deletable-edge-delete-btn { width: 20px; height: 20px; border: 0px solid #ffff…" at bounding box center [343, 176] width 391 height 284
click at [381, 207] on icon at bounding box center [382, 207] width 4 height 4
click at [425, 205] on button at bounding box center [423, 204] width 17 height 6
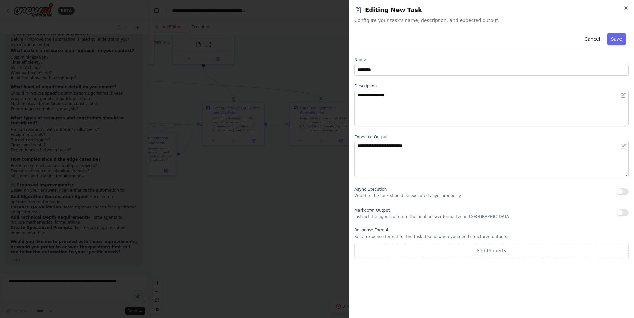
click at [271, 207] on div at bounding box center [317, 159] width 634 height 318
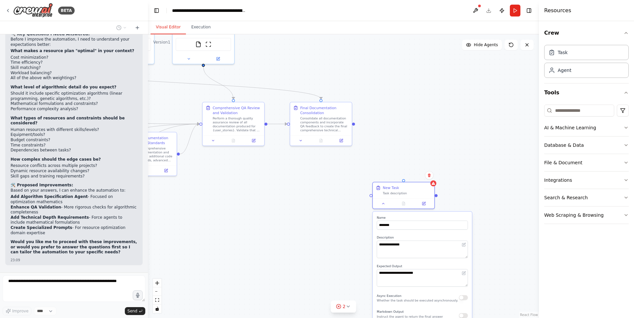
click at [432, 175] on button at bounding box center [429, 175] width 9 height 9
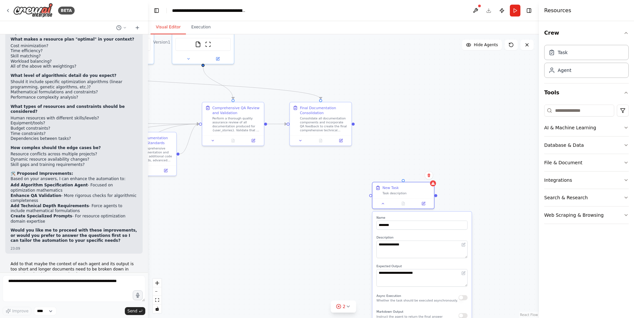
click at [429, 175] on icon at bounding box center [429, 176] width 3 height 4
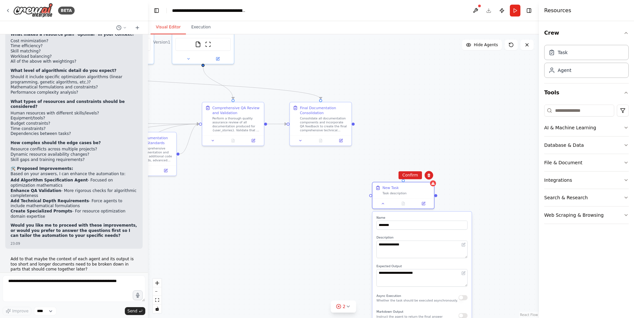
click at [429, 175] on icon at bounding box center [429, 176] width 3 height 4
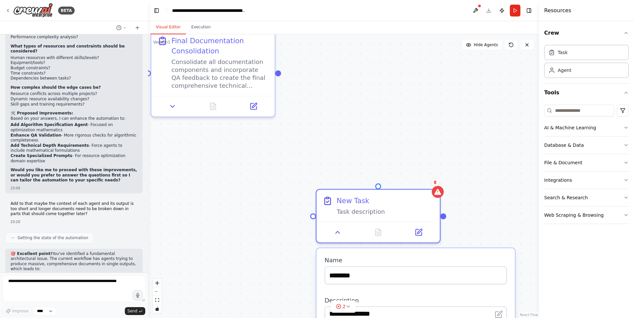
click at [433, 183] on icon at bounding box center [435, 182] width 4 height 4
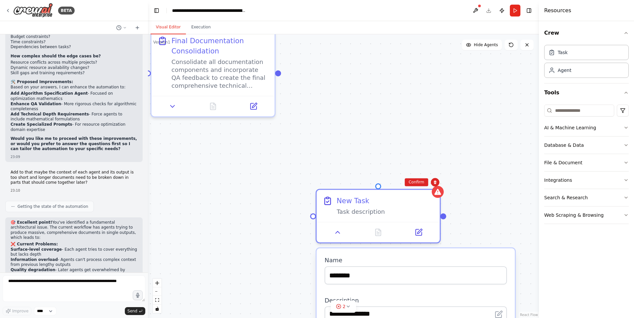
click at [415, 184] on button "Confirm" at bounding box center [416, 182] width 23 height 8
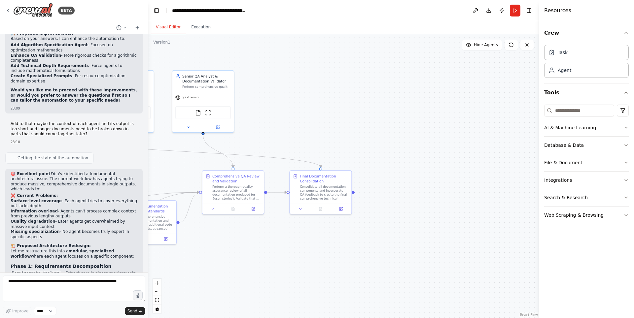
drag, startPoint x: 368, startPoint y: 157, endPoint x: 391, endPoint y: 230, distance: 76.3
click at [395, 237] on div ".deletable-edge-delete-btn { width: 20px; height: 20px; border: 0px solid #ffff…" at bounding box center [343, 176] width 391 height 284
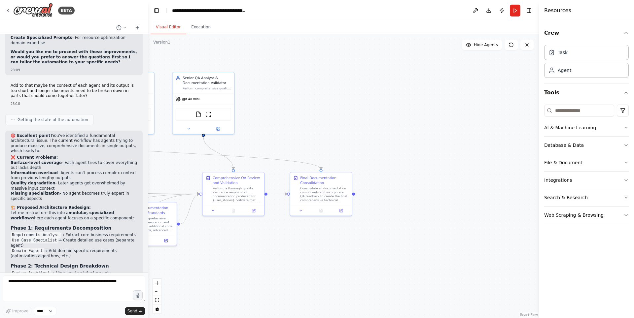
click at [344, 214] on div at bounding box center [320, 210] width 61 height 10
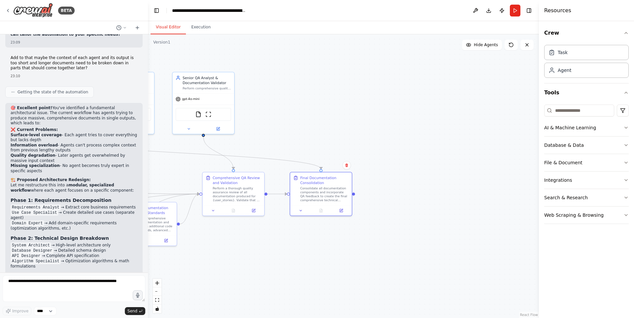
click at [344, 212] on button at bounding box center [341, 211] width 17 height 6
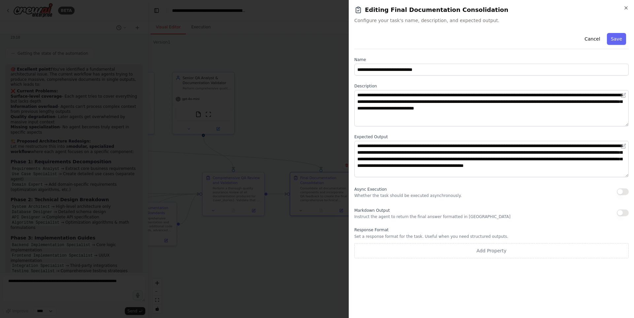
scroll to position [2926, 0]
click at [335, 270] on div at bounding box center [317, 159] width 634 height 318
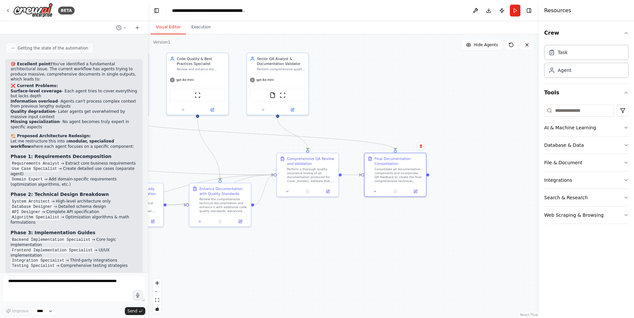
drag, startPoint x: 311, startPoint y: 272, endPoint x: 250, endPoint y: 255, distance: 62.5
click at [384, 252] on div ".deletable-edge-delete-btn { width: 20px; height: 20px; border: 0px solid #ffff…" at bounding box center [343, 176] width 391 height 284
click at [104, 284] on textarea at bounding box center [74, 289] width 143 height 26
type textarea "******"
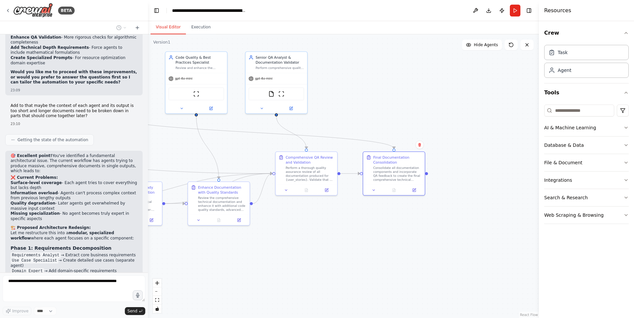
scroll to position [2867, 0]
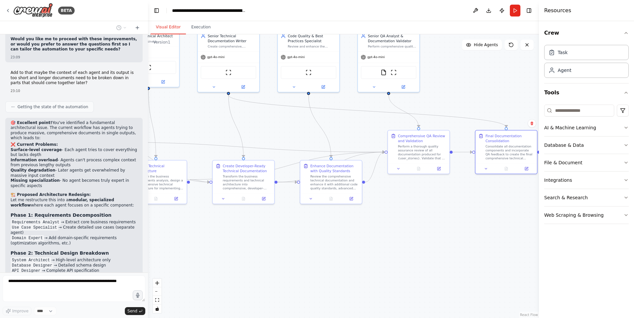
drag, startPoint x: 329, startPoint y: 266, endPoint x: 453, endPoint y: 270, distance: 124.3
click at [449, 271] on div ".deletable-edge-delete-btn { width: 20px; height: 20px; border: 0px solid #ffff…" at bounding box center [343, 176] width 391 height 284
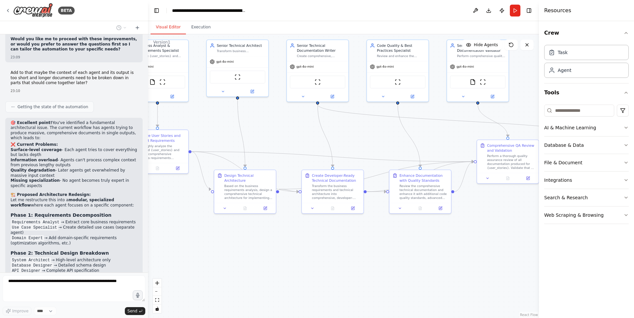
drag, startPoint x: 234, startPoint y: 248, endPoint x: 285, endPoint y: 250, distance: 51.2
click at [285, 250] on div ".deletable-edge-delete-btn { width: 20px; height: 20px; border: 0px solid #ffff…" at bounding box center [343, 176] width 391 height 284
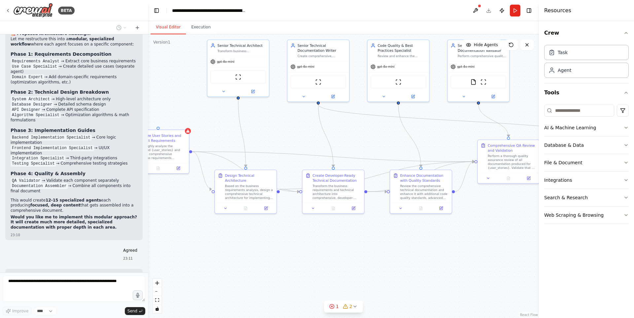
scroll to position [3045, 0]
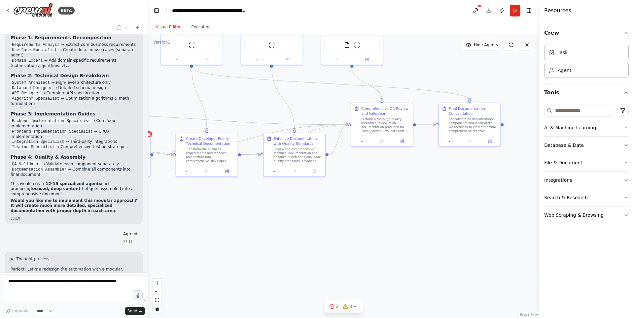
drag, startPoint x: 222, startPoint y: 234, endPoint x: 104, endPoint y: 208, distance: 121.2
click at [91, 199] on div "BETA Technical tasks writer that takes a user story or collection thereof and t…" at bounding box center [317, 159] width 634 height 318
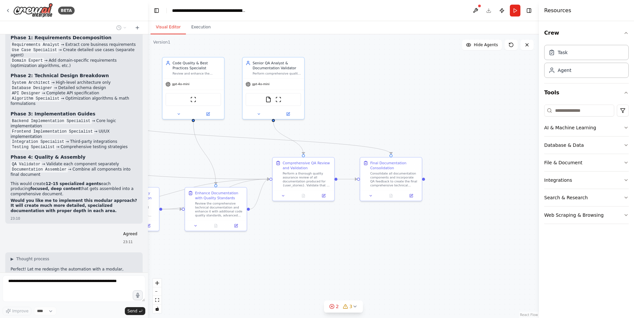
drag, startPoint x: 400, startPoint y: 227, endPoint x: 327, endPoint y: 283, distance: 91.9
click at [327, 283] on div ".deletable-edge-delete-btn { width: 20px; height: 20px; border: 0px solid #ffff…" at bounding box center [343, 176] width 391 height 284
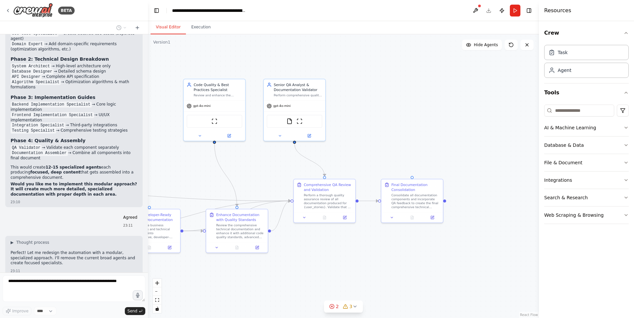
drag, startPoint x: 453, startPoint y: 83, endPoint x: 509, endPoint y: 101, distance: 59.1
click at [514, 111] on div ".deletable-edge-delete-btn { width: 20px; height: 20px; border: 0px solid #ffff…" at bounding box center [343, 176] width 391 height 284
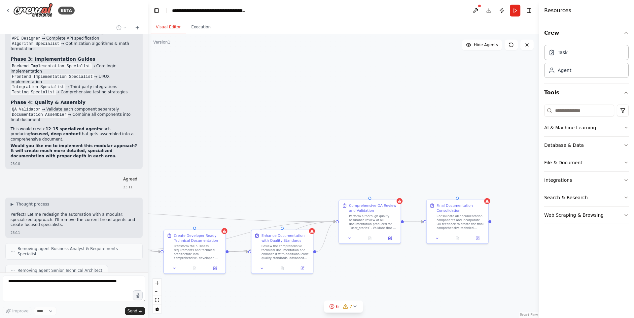
scroll to position [3094, 0]
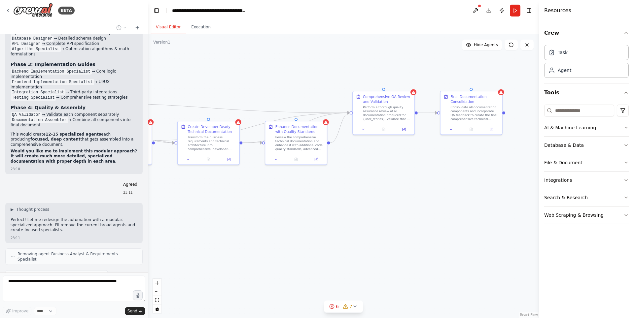
drag, startPoint x: 372, startPoint y: 129, endPoint x: 402, endPoint y: 40, distance: 93.5
click at [390, 20] on main "**********" at bounding box center [343, 159] width 391 height 318
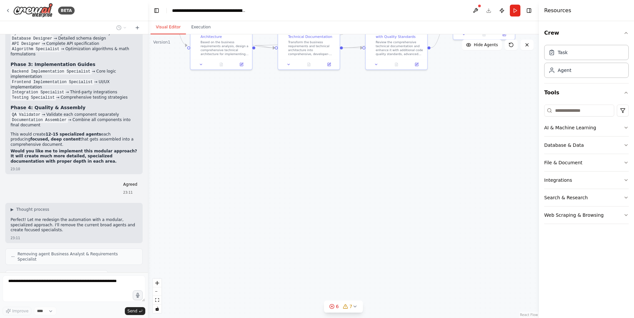
drag, startPoint x: 343, startPoint y: 217, endPoint x: 432, endPoint y: 139, distance: 118.5
click at [432, 139] on div ".deletable-edge-delete-btn { width: 20px; height: 20px; border: 0px solid #ffff…" at bounding box center [343, 176] width 391 height 284
click at [356, 310] on button "6 7" at bounding box center [343, 307] width 39 height 12
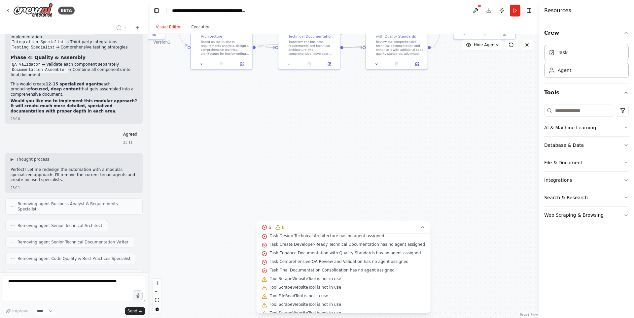
scroll to position [62, 0]
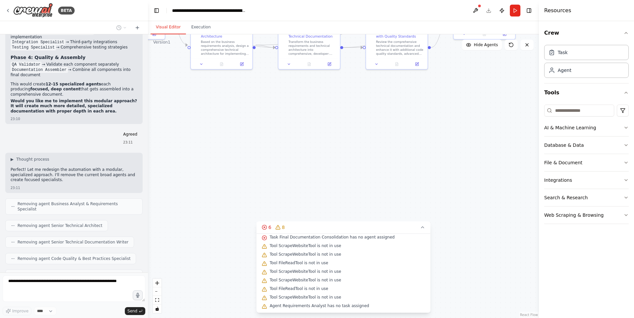
click at [419, 226] on button "6 8" at bounding box center [344, 228] width 174 height 12
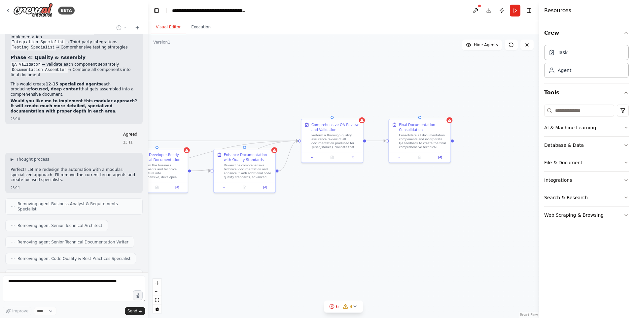
drag, startPoint x: 458, startPoint y: 132, endPoint x: 309, endPoint y: 255, distance: 193.8
click at [309, 255] on div ".deletable-edge-delete-btn { width: 20px; height: 20px; border: 0px solid #ffff…" at bounding box center [343, 176] width 391 height 284
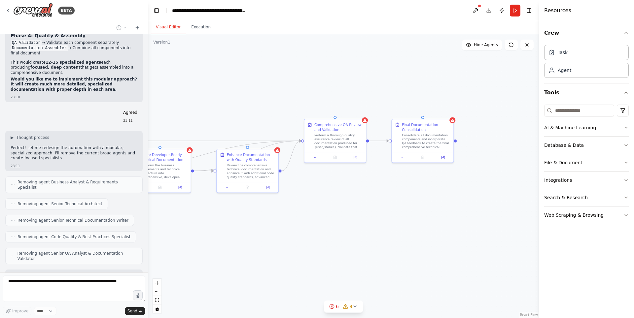
click at [572, 214] on div "Web Scraping & Browsing" at bounding box center [573, 215] width 59 height 7
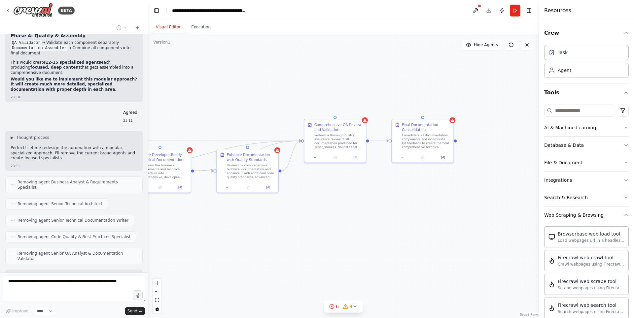
click at [572, 214] on div "Web Scraping & Browsing" at bounding box center [573, 215] width 59 height 7
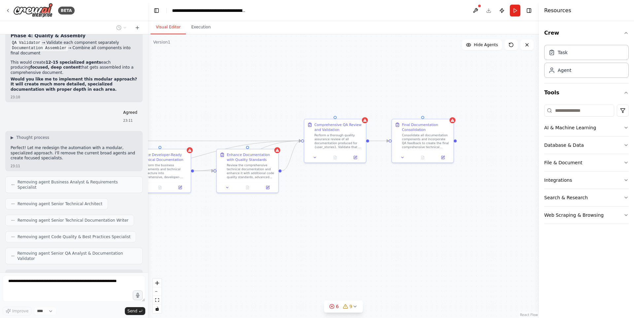
click at [561, 178] on div "Integrations" at bounding box center [558, 180] width 28 height 7
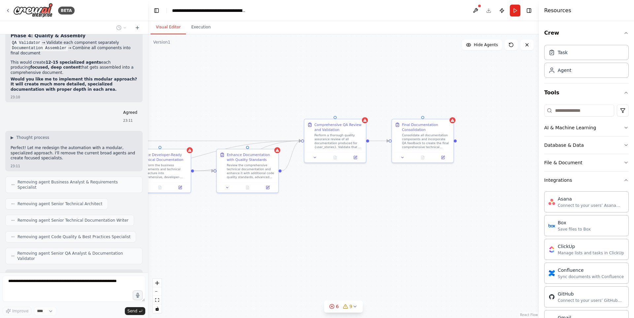
click at [561, 178] on div "Integrations" at bounding box center [558, 180] width 28 height 7
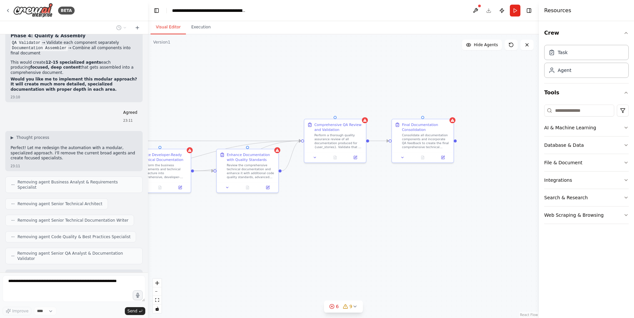
click at [562, 166] on div "File & Document" at bounding box center [563, 163] width 38 height 7
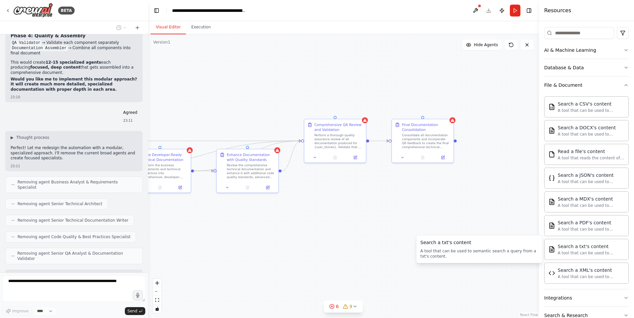
scroll to position [0, 0]
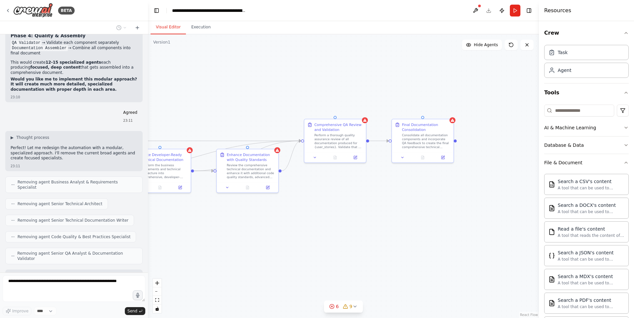
click at [572, 163] on div "File & Document" at bounding box center [563, 163] width 38 height 7
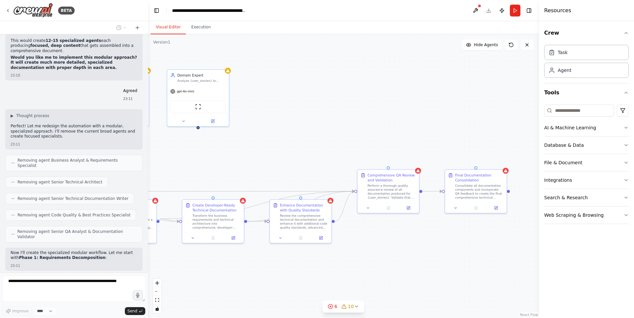
scroll to position [3183, 0]
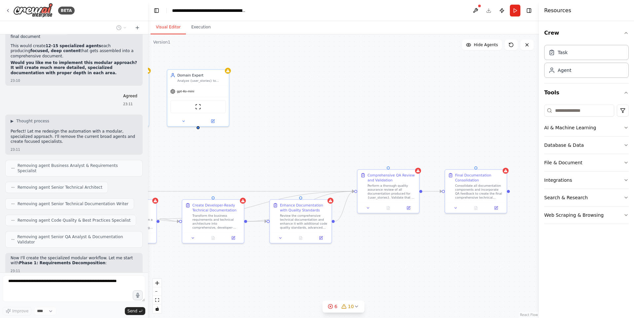
drag, startPoint x: 480, startPoint y: 102, endPoint x: 508, endPoint y: 129, distance: 39.0
click at [508, 129] on div ".deletable-edge-delete-btn { width: 20px; height: 20px; border: 0px solid #ffff…" at bounding box center [343, 176] width 391 height 284
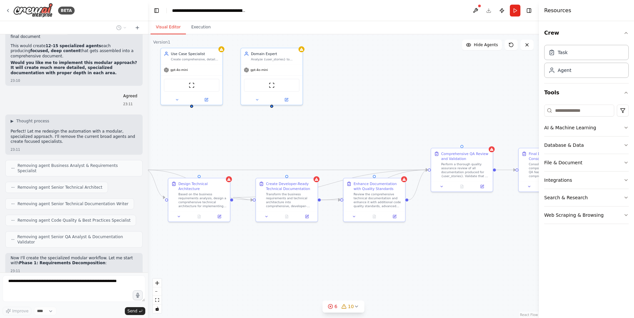
drag, startPoint x: 336, startPoint y: 109, endPoint x: 355, endPoint y: 81, distance: 34.1
click at [359, 89] on div ".deletable-edge-delete-btn { width: 20px; height: 20px; border: 0px solid #ffff…" at bounding box center [343, 176] width 391 height 284
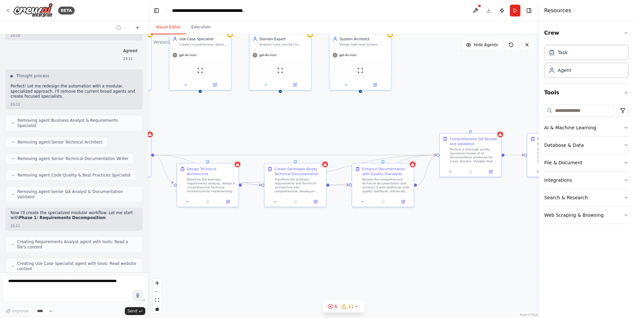
scroll to position [3223, 0]
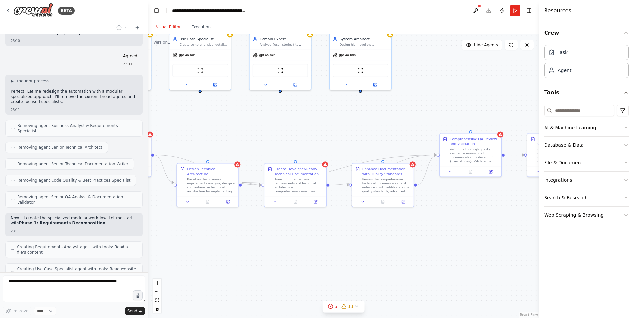
click at [471, 10] on button at bounding box center [475, 11] width 11 height 12
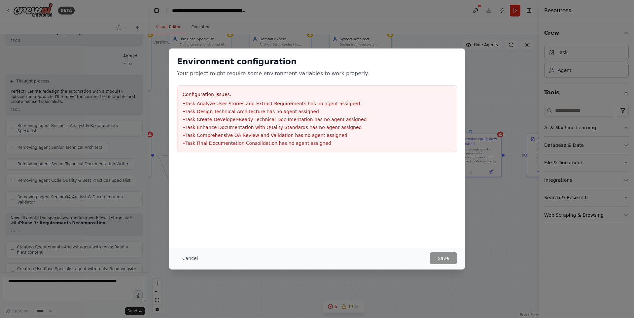
click at [412, 277] on div "Environment configuration Your project might require some environment variables…" at bounding box center [317, 159] width 634 height 318
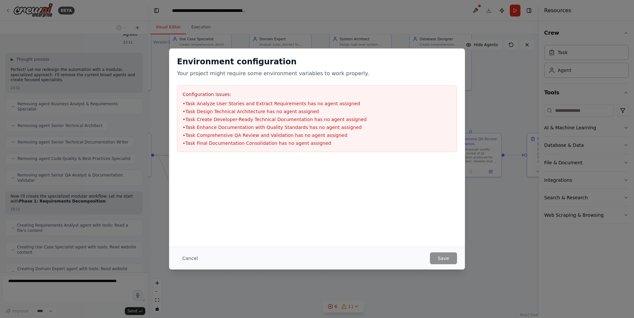
click at [445, 251] on div "Cancel Save" at bounding box center [317, 258] width 296 height 23
click at [194, 259] on button "Cancel" at bounding box center [190, 259] width 26 height 12
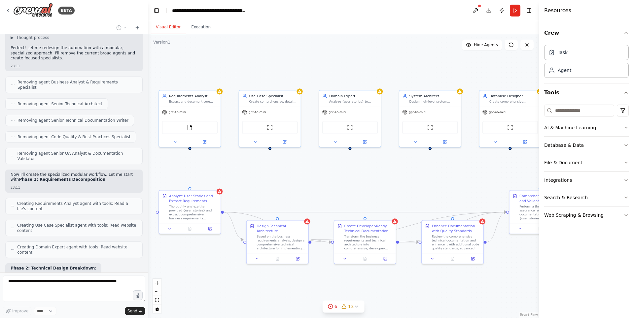
scroll to position [3261, 0]
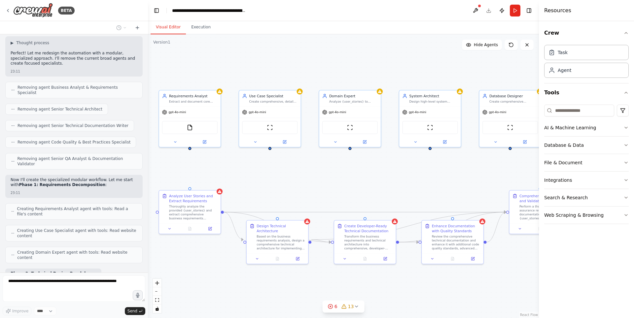
drag, startPoint x: 275, startPoint y: 137, endPoint x: 322, endPoint y: 184, distance: 66.8
click at [322, 184] on div ".deletable-edge-delete-btn { width: 20px; height: 20px; border: 0px solid #ffff…" at bounding box center [343, 176] width 391 height 284
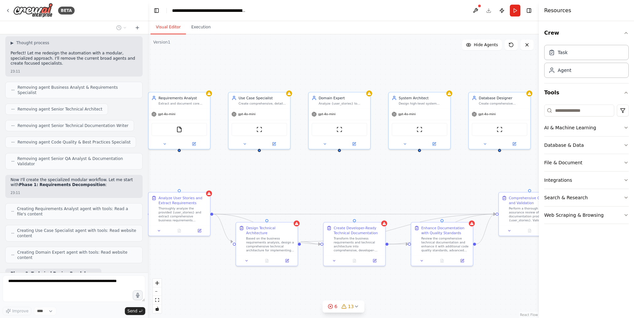
drag, startPoint x: 442, startPoint y: 166, endPoint x: 320, endPoint y: 165, distance: 121.9
click at [324, 165] on div ".deletable-edge-delete-btn { width: 20px; height: 20px; border: 0px solid #ffff…" at bounding box center [343, 176] width 391 height 284
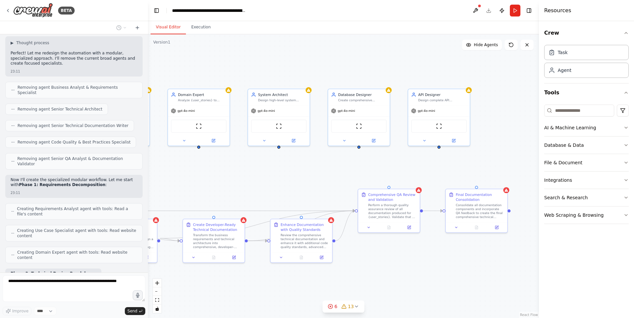
drag, startPoint x: 384, startPoint y: 175, endPoint x: 325, endPoint y: 177, distance: 58.5
click at [325, 177] on div ".deletable-edge-delete-btn { width: 20px; height: 20px; border: 0px solid #ffff…" at bounding box center [343, 176] width 391 height 284
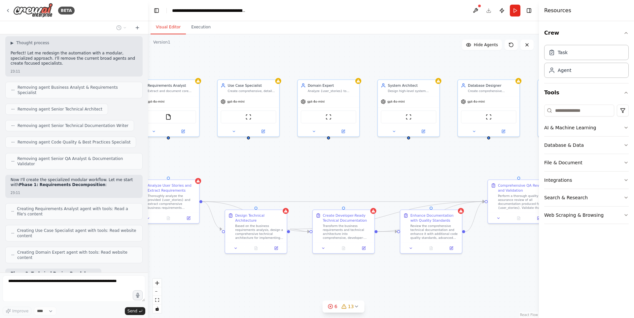
drag, startPoint x: 299, startPoint y: 62, endPoint x: 469, endPoint y: 54, distance: 171.0
click at [469, 54] on div ".deletable-edge-delete-btn { width: 20px; height: 20px; border: 0px solid #ffff…" at bounding box center [343, 176] width 391 height 284
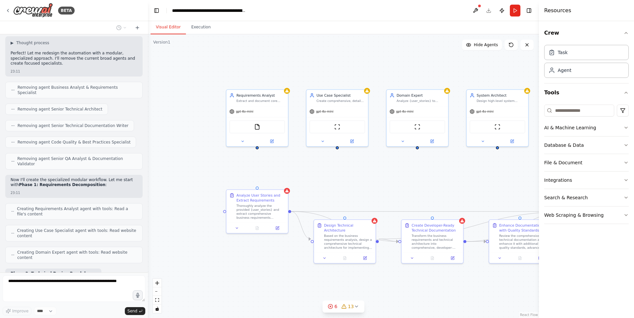
drag, startPoint x: 352, startPoint y: 66, endPoint x: 381, endPoint y: 75, distance: 30.2
click at [381, 75] on div ".deletable-edge-delete-btn { width: 20px; height: 20px; border: 0px solid #ffff…" at bounding box center [343, 176] width 391 height 284
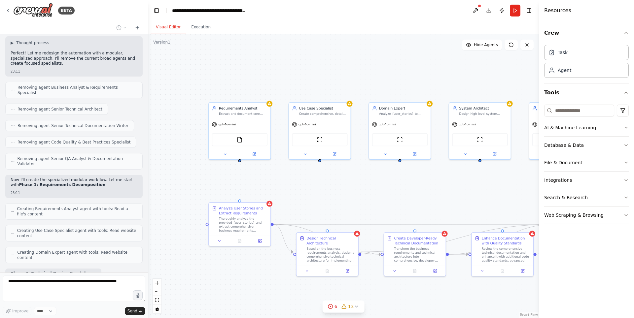
drag, startPoint x: 197, startPoint y: 251, endPoint x: 179, endPoint y: 270, distance: 26.2
click at [179, 270] on div ".deletable-edge-delete-btn { width: 20px; height: 20px; border: 0px solid #ffff…" at bounding box center [343, 176] width 391 height 284
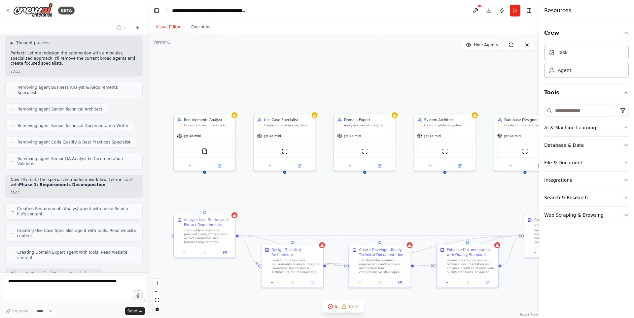
drag, startPoint x: 373, startPoint y: 190, endPoint x: 324, endPoint y: 191, distance: 49.2
click at [324, 191] on div ".deletable-edge-delete-btn { width: 20px; height: 20px; border: 0px solid #ffff…" at bounding box center [343, 176] width 391 height 284
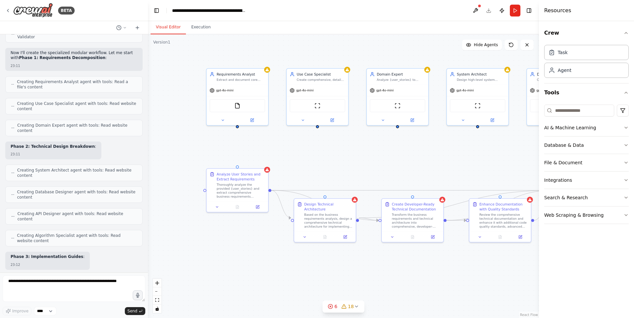
scroll to position [3428, 0]
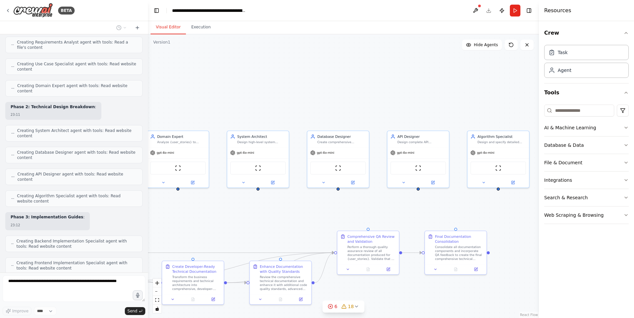
drag, startPoint x: 382, startPoint y: 205, endPoint x: 188, endPoint y: 227, distance: 194.9
click at [188, 227] on div ".deletable-edge-delete-btn { width: 20px; height: 20px; border: 0px solid #ffff…" at bounding box center [343, 176] width 391 height 284
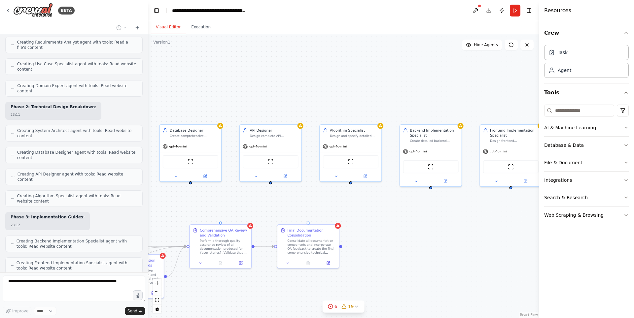
drag, startPoint x: 486, startPoint y: 219, endPoint x: 363, endPoint y: 210, distance: 123.5
click at [363, 210] on div ".deletable-edge-delete-btn { width: 20px; height: 20px; border: 0px solid #ffff…" at bounding box center [343, 176] width 391 height 284
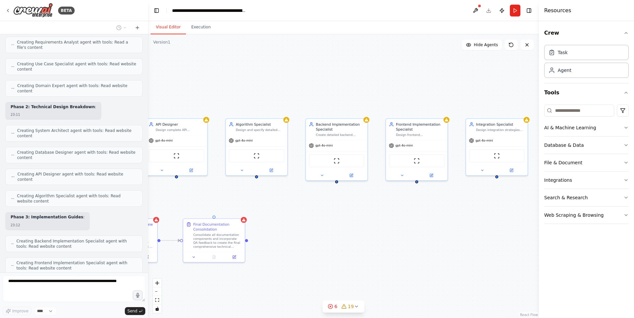
drag, startPoint x: 457, startPoint y: 201, endPoint x: 324, endPoint y: 193, distance: 133.0
click at [316, 192] on div ".deletable-edge-delete-btn { width: 20px; height: 20px; border: 0px solid #ffff…" at bounding box center [343, 176] width 391 height 284
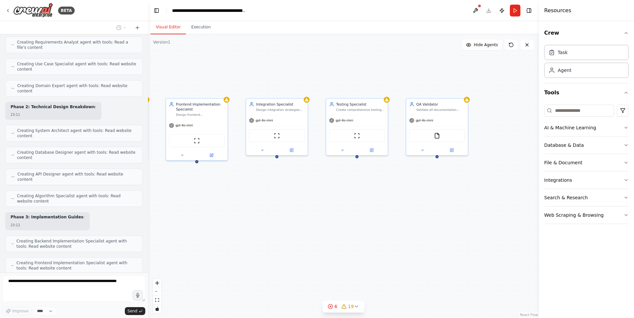
drag, startPoint x: 313, startPoint y: 190, endPoint x: 323, endPoint y: 194, distance: 11.1
click at [297, 191] on div ".deletable-edge-delete-btn { width: 20px; height: 20px; border: 0px solid #ffff…" at bounding box center [343, 176] width 391 height 284
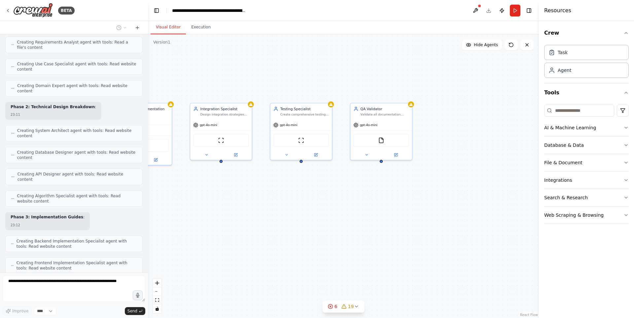
drag, startPoint x: 404, startPoint y: 205, endPoint x: 346, endPoint y: 206, distance: 57.5
click at [348, 206] on div ".deletable-edge-delete-btn { width: 20px; height: 20px; border: 0px solid #ffff…" at bounding box center [343, 176] width 391 height 284
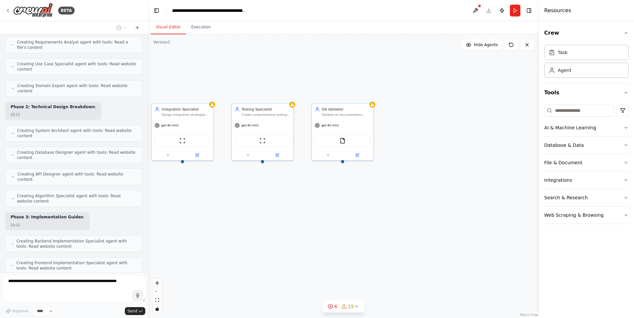
drag, startPoint x: 299, startPoint y: 212, endPoint x: 561, endPoint y: 197, distance: 262.4
click at [561, 196] on div "BETA Technical tasks writer that takes a user story or collection thereof and t…" at bounding box center [317, 159] width 634 height 318
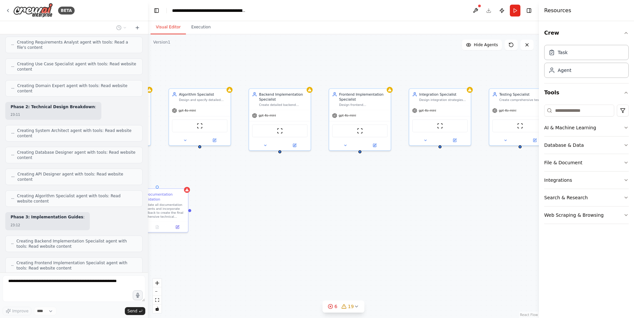
click at [567, 183] on div "BETA Technical tasks writer that takes a user story or collection thereof and t…" at bounding box center [317, 159] width 634 height 318
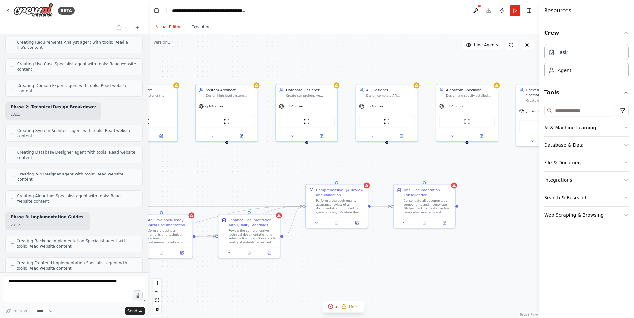
drag, startPoint x: 282, startPoint y: 157, endPoint x: 528, endPoint y: 157, distance: 246.5
click at [522, 157] on div ".deletable-edge-delete-btn { width: 20px; height: 20px; border: 0px solid #ffff…" at bounding box center [343, 176] width 391 height 284
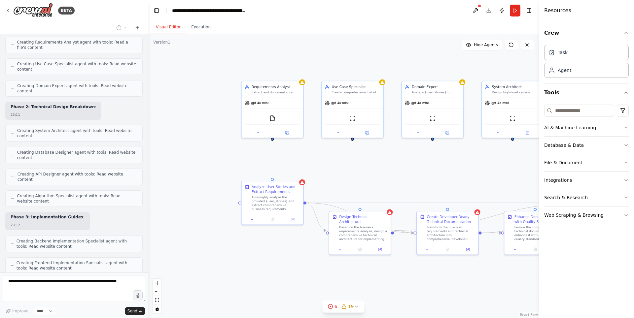
drag, startPoint x: 299, startPoint y: 184, endPoint x: 347, endPoint y: 180, distance: 48.0
click at [347, 180] on div ".deletable-edge-delete-btn { width: 20px; height: 20px; border: 0px solid #ffff…" at bounding box center [343, 176] width 391 height 284
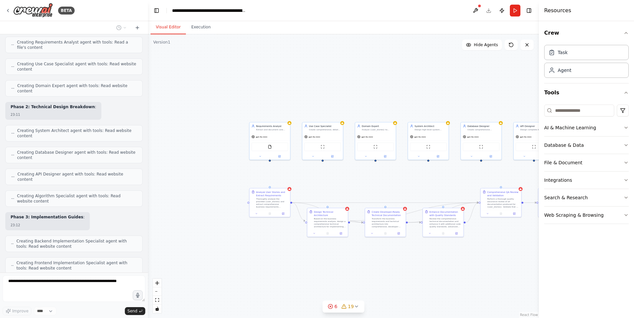
drag, startPoint x: 415, startPoint y: 179, endPoint x: 229, endPoint y: 173, distance: 186.4
click at [242, 168] on div ".deletable-edge-delete-btn { width: 20px; height: 20px; border: 0px solid #ffff…" at bounding box center [343, 176] width 391 height 284
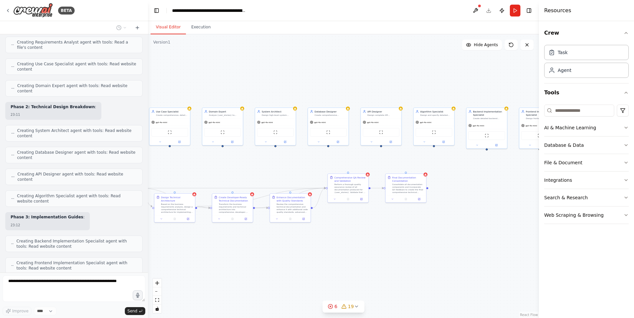
click at [345, 218] on div ".deletable-edge-delete-btn { width: 20px; height: 20px; border: 0px solid #ffff…" at bounding box center [343, 176] width 391 height 284
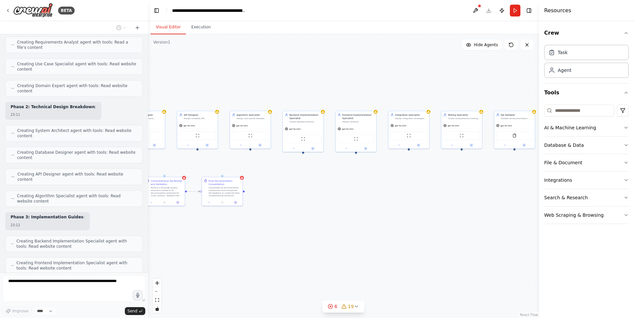
scroll to position [3450, 0]
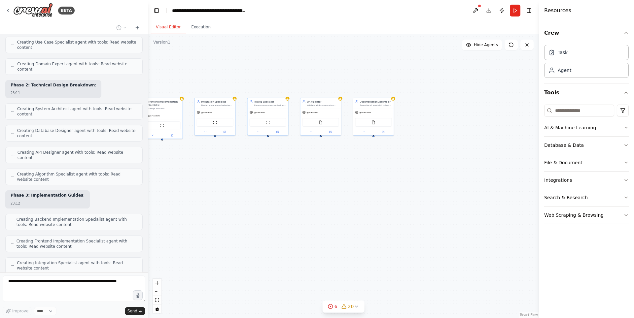
drag, startPoint x: 430, startPoint y: 238, endPoint x: 500, endPoint y: 213, distance: 73.4
click at [479, 212] on div ".deletable-edge-delete-btn { width: 20px; height: 20px; border: 0px solid #ffff…" at bounding box center [343, 176] width 391 height 284
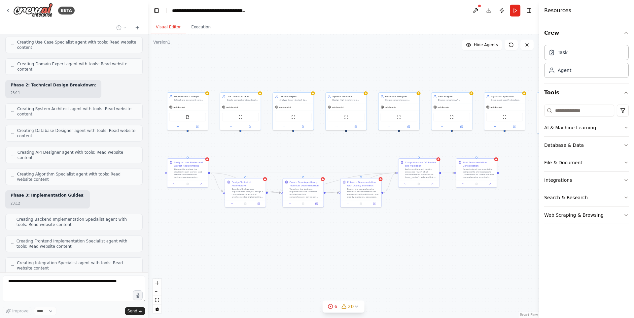
drag, startPoint x: 486, startPoint y: 216, endPoint x: 522, endPoint y: 215, distance: 35.7
click at [521, 216] on div ".deletable-edge-delete-btn { width: 20px; height: 20px; border: 0px solid #ffff…" at bounding box center [343, 176] width 391 height 284
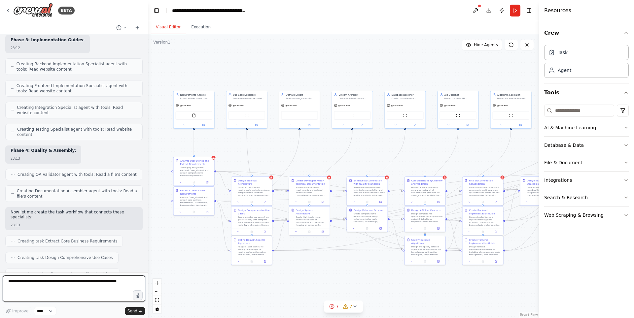
scroll to position [3699, 0]
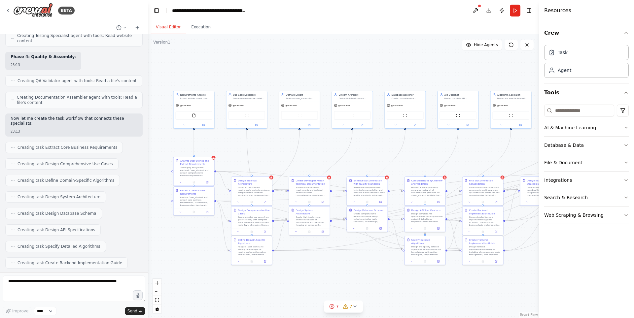
drag, startPoint x: 99, startPoint y: 256, endPoint x: 95, endPoint y: 256, distance: 4.6
click at [79, 286] on textarea at bounding box center [74, 289] width 143 height 26
type textarea "********"
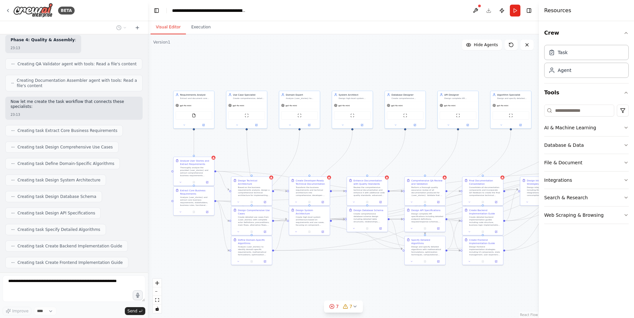
scroll to position [3740, 0]
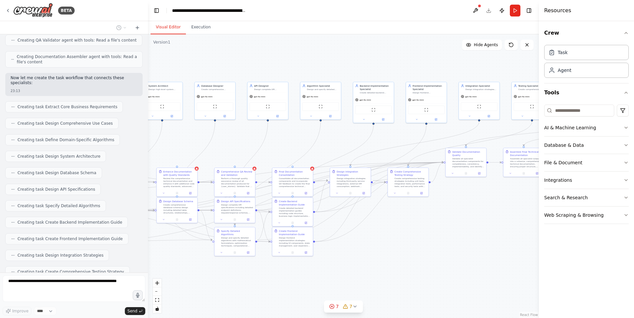
drag, startPoint x: 437, startPoint y: 153, endPoint x: 260, endPoint y: 144, distance: 177.0
click at [260, 144] on div ".deletable-edge-delete-btn { width: 20px; height: 20px; border: 0px solid #ffff…" at bounding box center [343, 176] width 391 height 284
drag, startPoint x: 383, startPoint y: 149, endPoint x: 214, endPoint y: 151, distance: 169.2
click at [214, 151] on div ".deletable-edge-delete-btn { width: 20px; height: 20px; border: 0px solid #ffff…" at bounding box center [343, 176] width 391 height 284
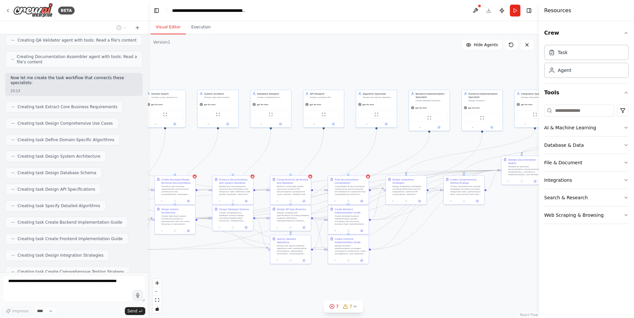
drag, startPoint x: 399, startPoint y: 143, endPoint x: 486, endPoint y: 147, distance: 86.7
click at [486, 147] on div ".deletable-edge-delete-btn { width: 20px; height: 20px; border: 0px solid #ffff…" at bounding box center [343, 176] width 391 height 284
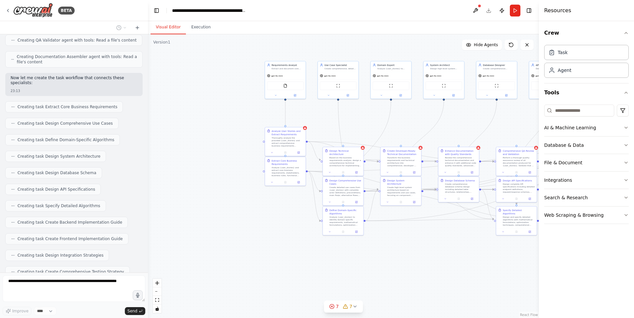
drag, startPoint x: 310, startPoint y: 152, endPoint x: 484, endPoint y: 133, distance: 175.9
click at [489, 131] on div ".deletable-edge-delete-btn { width: 20px; height: 20px; border: 0px solid #ffff…" at bounding box center [343, 176] width 391 height 284
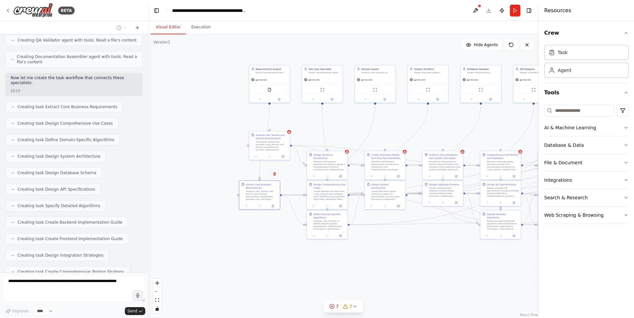
drag, startPoint x: 267, startPoint y: 178, endPoint x: 255, endPoint y: 198, distance: 22.2
click at [255, 198] on div "Analyze {user_stories} and extract core business requirements, stakeholders, bu…" at bounding box center [262, 195] width 32 height 11
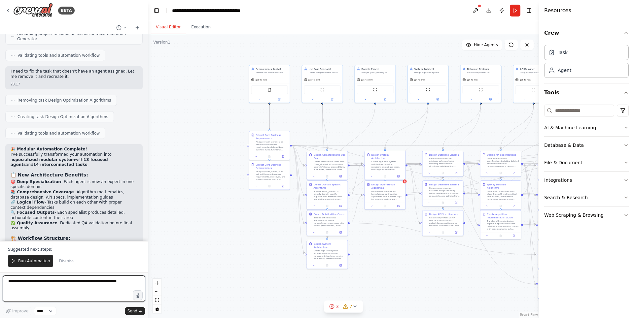
scroll to position [4512, 0]
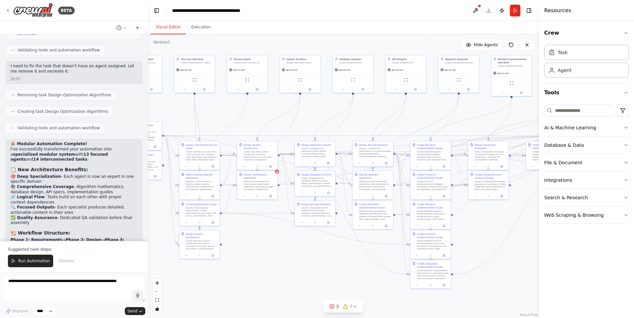
drag, startPoint x: 401, startPoint y: 259, endPoint x: 260, endPoint y: 248, distance: 141.8
click at [260, 248] on div ".deletable-edge-delete-btn { width: 20px; height: 20px; border: 0px solid #ffff…" at bounding box center [343, 176] width 391 height 284
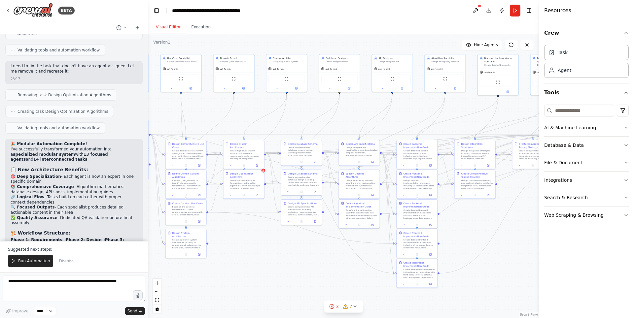
click at [209, 271] on div ".deletable-edge-delete-btn { width: 20px; height: 20px; border: 0px solid #ffff…" at bounding box center [343, 176] width 391 height 284
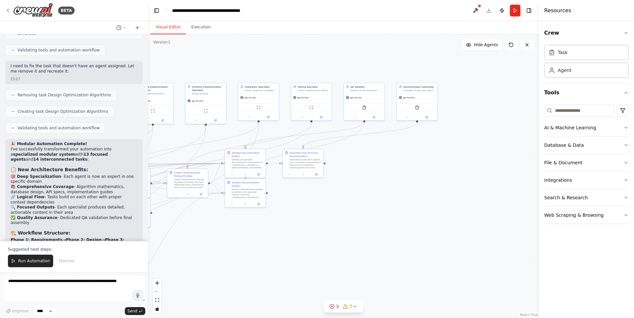
drag, startPoint x: 444, startPoint y: 223, endPoint x: 240, endPoint y: 264, distance: 207.8
click at [240, 264] on div ".deletable-edge-delete-btn { width: 20px; height: 20px; border: 0px solid #ffff…" at bounding box center [343, 176] width 391 height 284
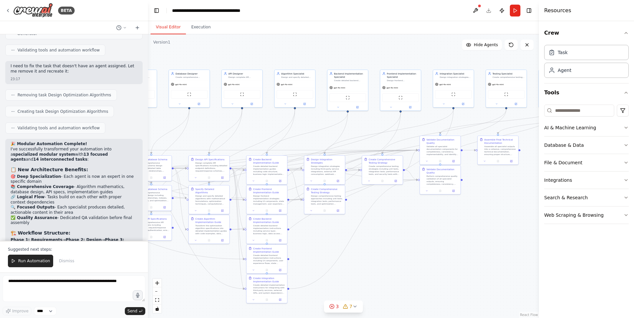
drag, startPoint x: 497, startPoint y: 251, endPoint x: 526, endPoint y: 244, distance: 29.6
click at [539, 250] on div "BETA Technical tasks writer that takes a user story or collection thereof and t…" at bounding box center [317, 159] width 634 height 318
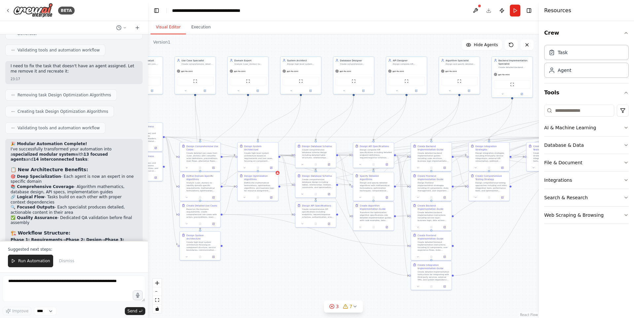
drag, startPoint x: 323, startPoint y: 270, endPoint x: 371, endPoint y: 258, distance: 49.5
click at [374, 266] on div ".deletable-edge-delete-btn { width: 20px; height: 20px; border: 0px solid #ffff…" at bounding box center [343, 176] width 391 height 284
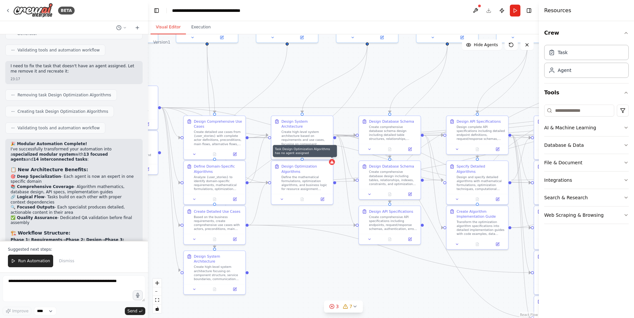
click at [333, 161] on icon at bounding box center [332, 162] width 4 height 4
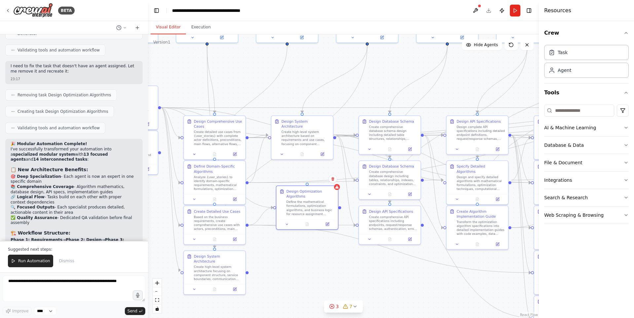
drag, startPoint x: 304, startPoint y: 184, endPoint x: 305, endPoint y: 205, distance: 21.8
click at [305, 205] on div "Define the mathematical formulations, optimization algorithms, and business log…" at bounding box center [310, 208] width 49 height 16
click at [71, 291] on textarea at bounding box center [74, 289] width 143 height 26
type textarea "**********"
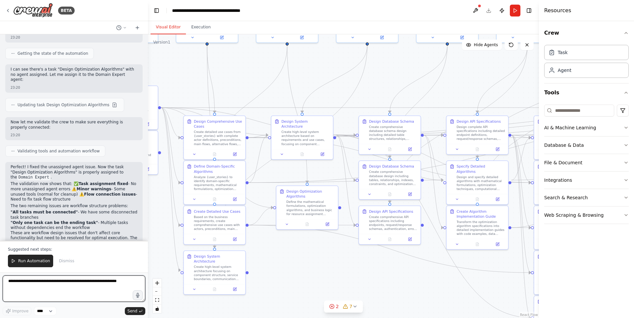
scroll to position [4923, 0]
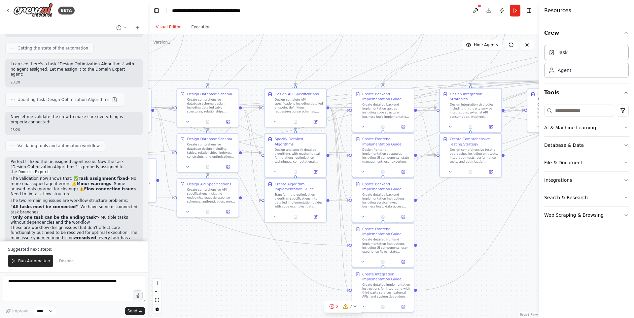
drag, startPoint x: 398, startPoint y: 291, endPoint x: 152, endPoint y: 249, distance: 250.1
click at [152, 249] on div ".deletable-edge-delete-btn { width: 20px; height: 20px; border: 0px solid #ffff…" at bounding box center [343, 176] width 391 height 284
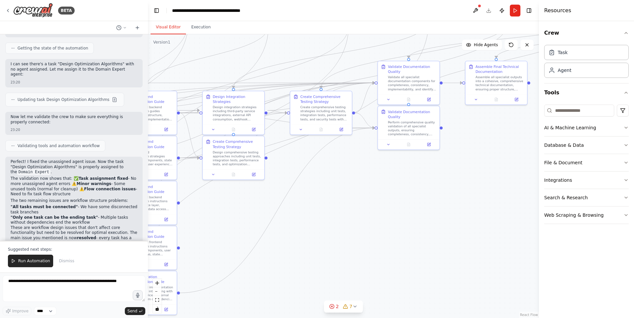
drag, startPoint x: 416, startPoint y: 215, endPoint x: 243, endPoint y: 233, distance: 173.7
click at [243, 233] on div ".deletable-edge-delete-btn { width: 20px; height: 20px; border: 0px solid #ffff…" at bounding box center [343, 176] width 391 height 284
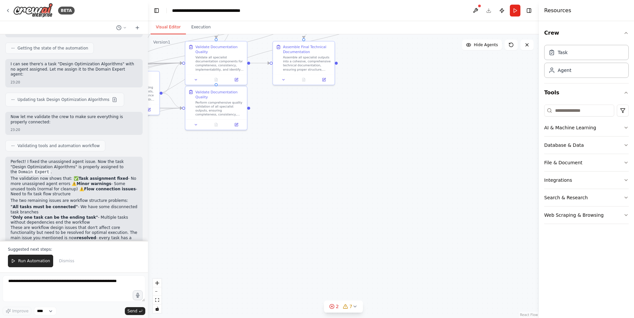
drag, startPoint x: 208, startPoint y: 211, endPoint x: 578, endPoint y: 267, distance: 373.8
click at [581, 267] on div "BETA Technical tasks writer that takes a user story or collection thereof and t…" at bounding box center [317, 159] width 634 height 318
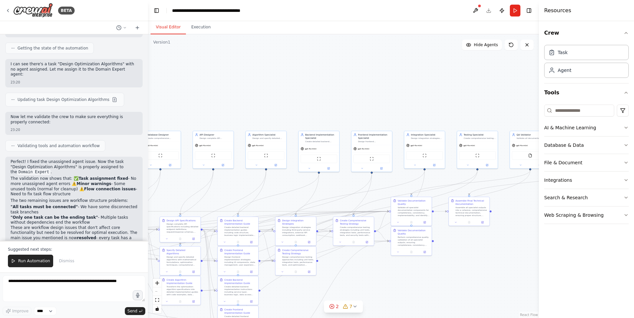
drag, startPoint x: 354, startPoint y: 204, endPoint x: 193, endPoint y: 186, distance: 161.8
click at [193, 186] on div ".deletable-edge-delete-btn { width: 20px; height: 20px; border: 0px solid #ffff…" at bounding box center [343, 176] width 391 height 284
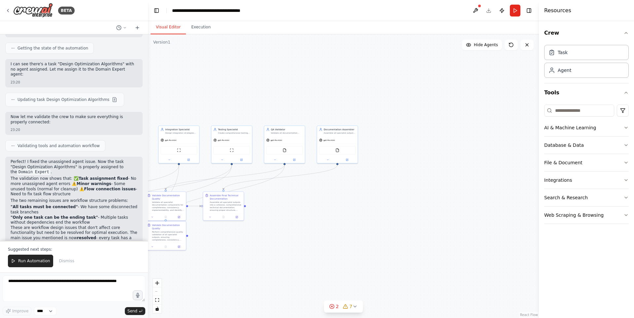
drag, startPoint x: 463, startPoint y: 220, endPoint x: 277, endPoint y: 211, distance: 185.9
click at [277, 211] on div ".deletable-edge-delete-btn { width: 20px; height: 20px; border: 0px solid #ffff…" at bounding box center [343, 176] width 391 height 284
click at [90, 290] on textarea at bounding box center [74, 289] width 143 height 26
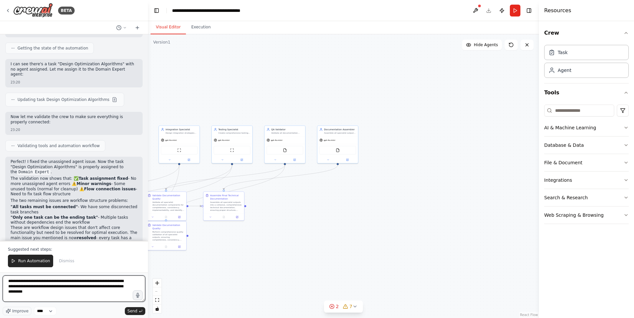
type textarea "**********"
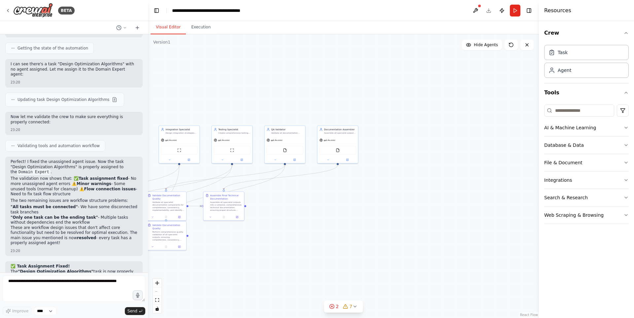
scroll to position [4941, 0]
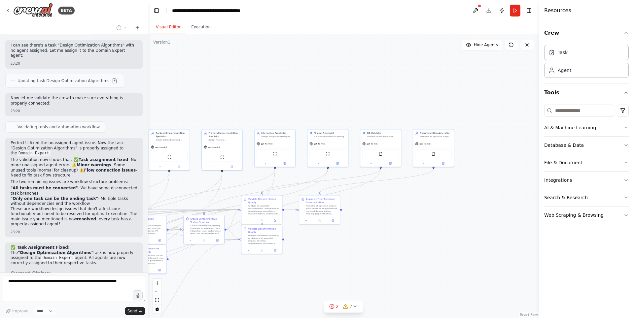
drag, startPoint x: 389, startPoint y: 268, endPoint x: 402, endPoint y: 269, distance: 13.0
click at [402, 269] on div ".deletable-edge-delete-btn { width: 20px; height: 20px; border: 0px solid #ffff…" at bounding box center [343, 176] width 391 height 284
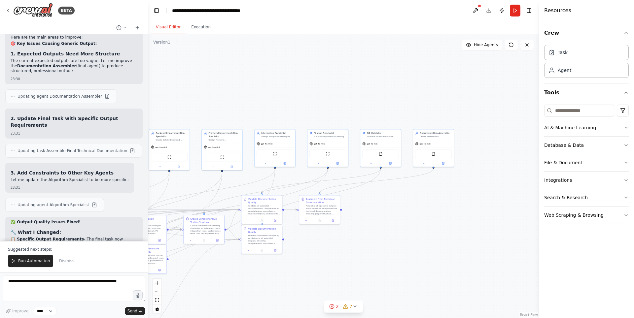
scroll to position [5487, 0]
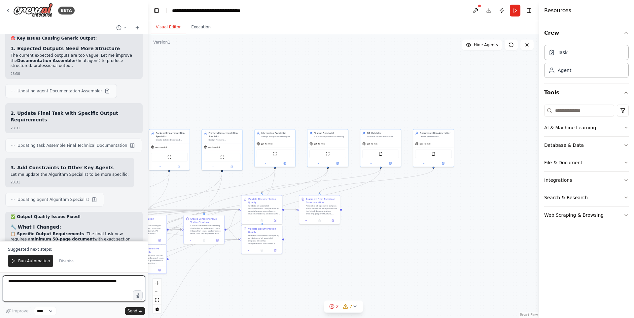
click at [85, 289] on textarea at bounding box center [74, 289] width 143 height 26
click at [38, 259] on span "Run Automation" at bounding box center [34, 261] width 32 height 5
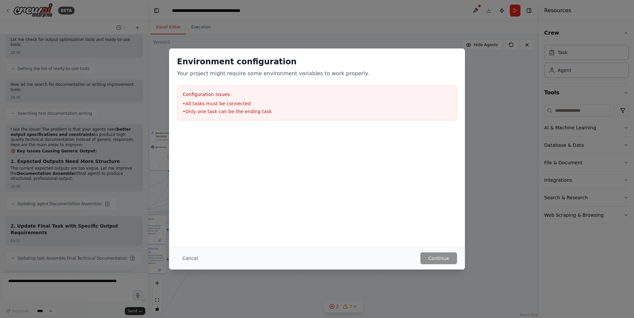
scroll to position [5455, 0]
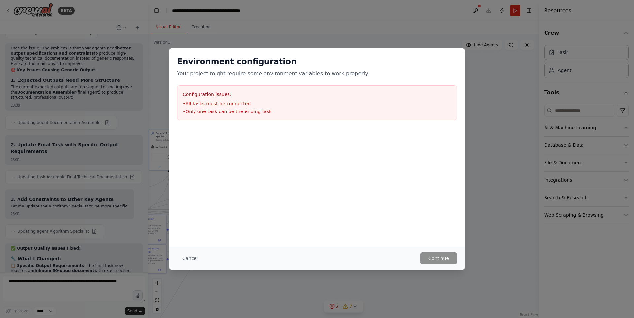
click at [186, 255] on button "Cancel" at bounding box center [190, 259] width 26 height 12
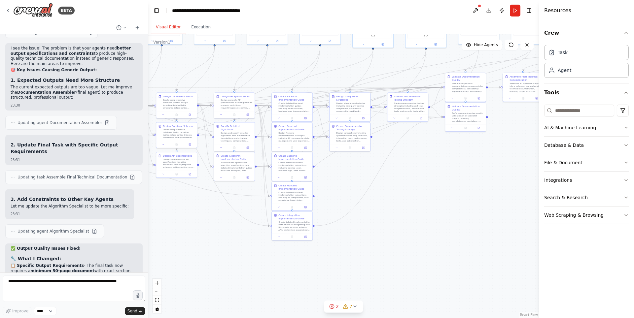
drag, startPoint x: 353, startPoint y: 221, endPoint x: 458, endPoint y: 155, distance: 124.0
click at [458, 155] on div ".deletable-edge-delete-btn { width: 20px; height: 20px; border: 0px solid #ffff…" at bounding box center [343, 176] width 391 height 284
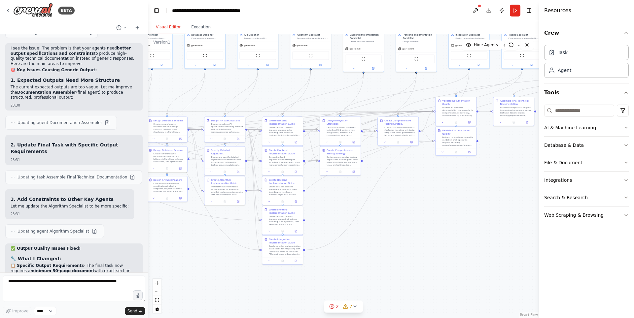
drag, startPoint x: 378, startPoint y: 203, endPoint x: 368, endPoint y: 227, distance: 26.0
click at [368, 227] on div ".deletable-edge-delete-btn { width: 20px; height: 20px; border: 0px solid #ffff…" at bounding box center [343, 176] width 391 height 284
click at [64, 286] on textarea at bounding box center [74, 289] width 143 height 26
type textarea "**********"
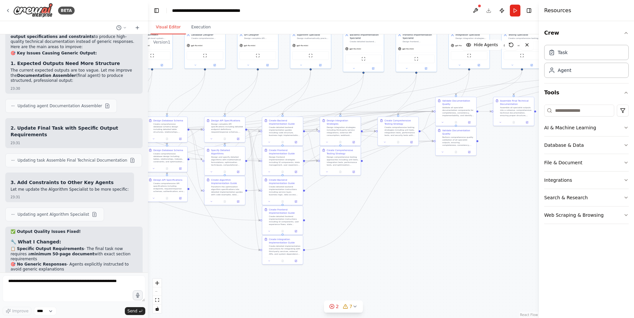
scroll to position [5495, 0]
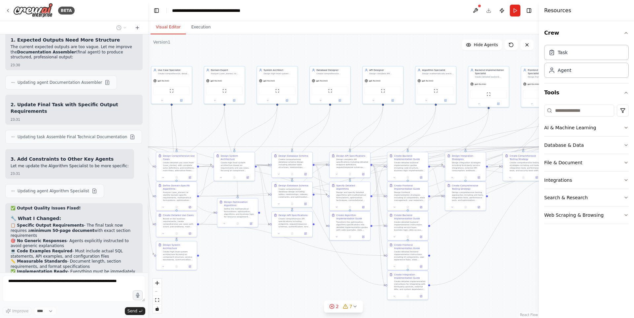
drag, startPoint x: 509, startPoint y: 231, endPoint x: 590, endPoint y: 249, distance: 83.0
click at [590, 249] on div "BETA Technical tasks writer that takes a user story or collection thereof and t…" at bounding box center [317, 159] width 634 height 318
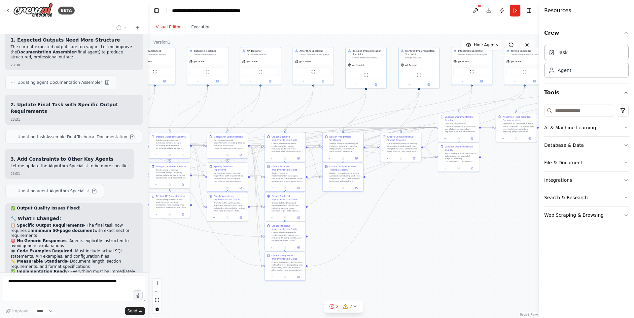
drag, startPoint x: 499, startPoint y: 273, endPoint x: 372, endPoint y: 249, distance: 129.5
click at [371, 250] on div ".deletable-edge-delete-btn { width: 20px; height: 20px; border: 0px solid #ffff…" at bounding box center [343, 176] width 391 height 284
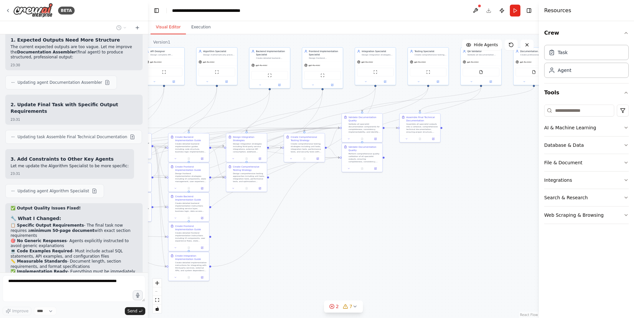
drag, startPoint x: 468, startPoint y: 245, endPoint x: 360, endPoint y: 253, distance: 108.0
click at [361, 253] on div ".deletable-edge-delete-btn { width: 20px; height: 20px; border: 0px solid #ffff…" at bounding box center [343, 176] width 391 height 284
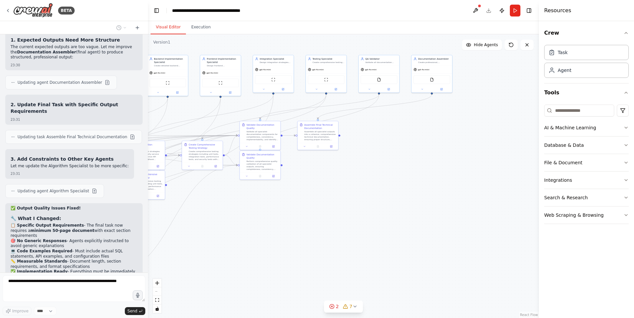
drag, startPoint x: 457, startPoint y: 243, endPoint x: 343, endPoint y: 250, distance: 114.9
click at [344, 250] on div ".deletable-edge-delete-btn { width: 20px; height: 20px; border: 0px solid #ffff…" at bounding box center [343, 176] width 391 height 284
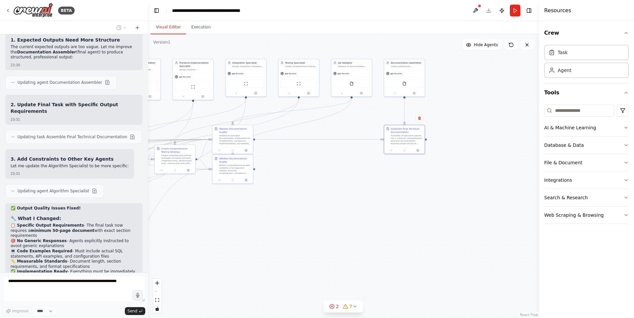
drag, startPoint x: 284, startPoint y: 133, endPoint x: 398, endPoint y: 132, distance: 114.3
click at [398, 132] on div "Assemble Final Technical Documentation" at bounding box center [407, 130] width 32 height 7
click at [385, 195] on div ".deletable-edge-delete-btn { width: 20px; height: 20px; border: 0px solid #ffff…" at bounding box center [343, 176] width 391 height 284
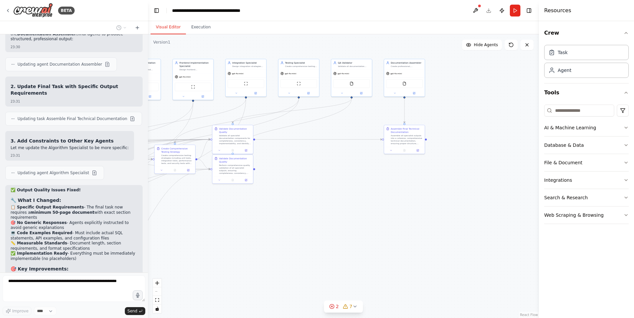
scroll to position [5547, 0]
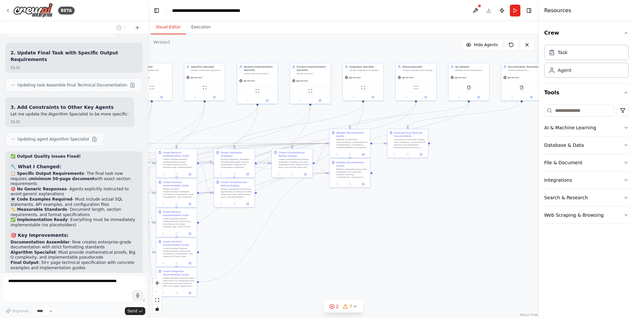
drag, startPoint x: 288, startPoint y: 204, endPoint x: 434, endPoint y: 209, distance: 146.5
click at [434, 209] on div ".deletable-edge-delete-btn { width: 20px; height: 20px; border: 0px solid #ffff…" at bounding box center [343, 176] width 391 height 284
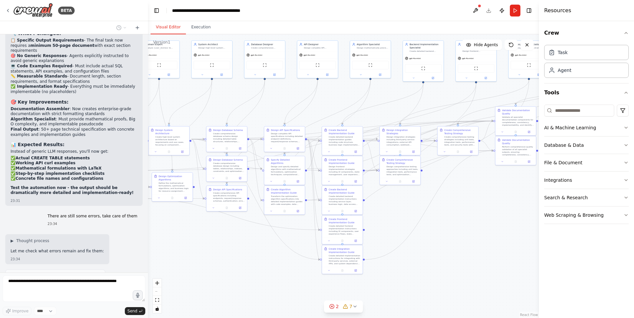
scroll to position [5697, 0]
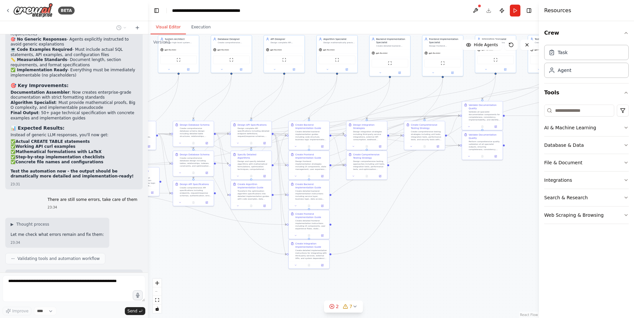
drag, startPoint x: 295, startPoint y: 259, endPoint x: 398, endPoint y: 230, distance: 107.7
click at [398, 230] on div ".deletable-edge-delete-btn { width: 20px; height: 20px; border: 0px solid #ffff…" at bounding box center [343, 176] width 391 height 284
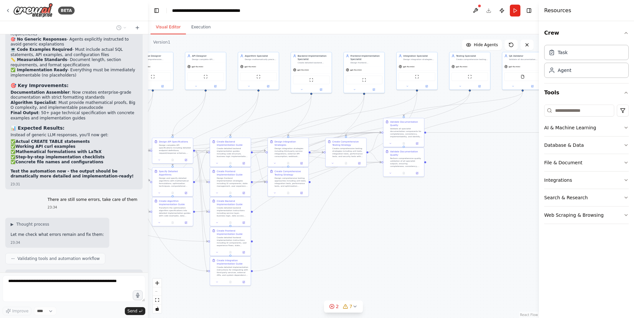
drag, startPoint x: 430, startPoint y: 222, endPoint x: 356, endPoint y: 244, distance: 77.9
click at [352, 240] on div ".deletable-edge-delete-btn { width: 20px; height: 20px; border: 0px solid #ffff…" at bounding box center [343, 176] width 391 height 284
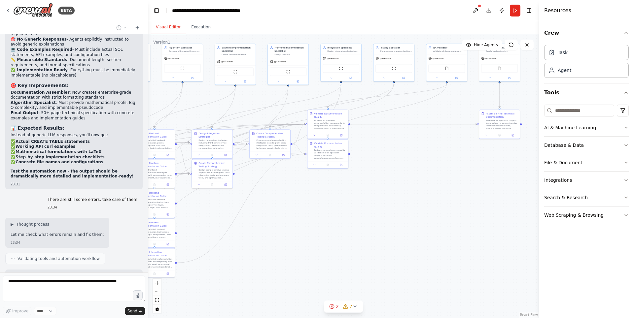
scroll to position [5714, 0]
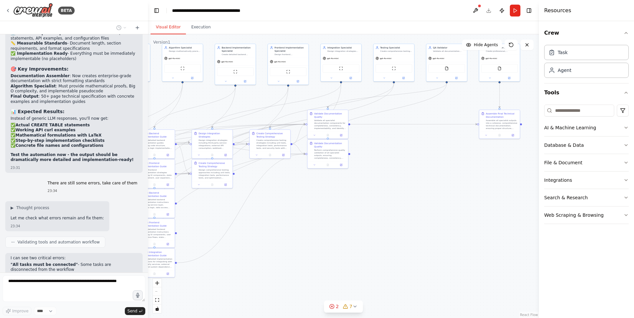
drag, startPoint x: 358, startPoint y: 234, endPoint x: 343, endPoint y: 233, distance: 15.2
click at [343, 233] on div ".deletable-edge-delete-btn { width: 20px; height: 20px; border: 0px solid #ffff…" at bounding box center [343, 176] width 391 height 284
drag, startPoint x: 355, startPoint y: 237, endPoint x: 454, endPoint y: 224, distance: 99.3
click at [454, 224] on div ".deletable-edge-delete-btn { width: 20px; height: 20px; border: 0px solid #ffff…" at bounding box center [343, 176] width 391 height 284
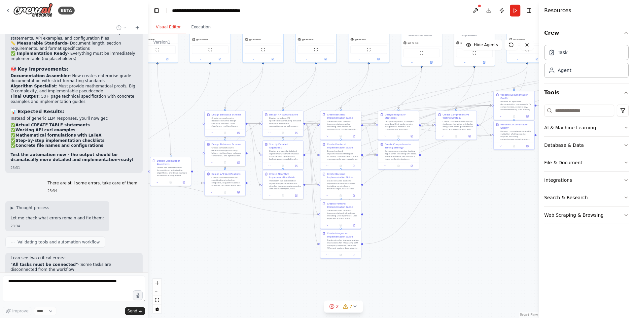
drag, startPoint x: 303, startPoint y: 230, endPoint x: 429, endPoint y: 221, distance: 126.5
click at [424, 223] on div ".deletable-edge-delete-btn { width: 20px; height: 20px; border: 0px solid #ffff…" at bounding box center [343, 176] width 391 height 284
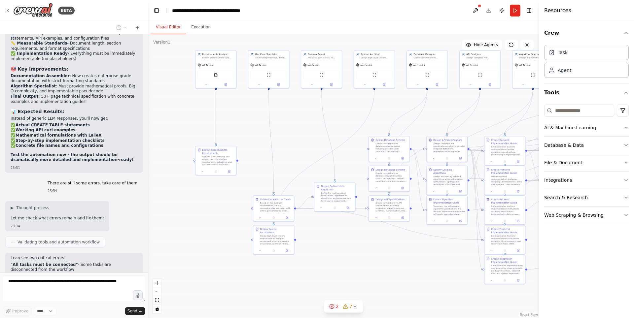
scroll to position [5730, 0]
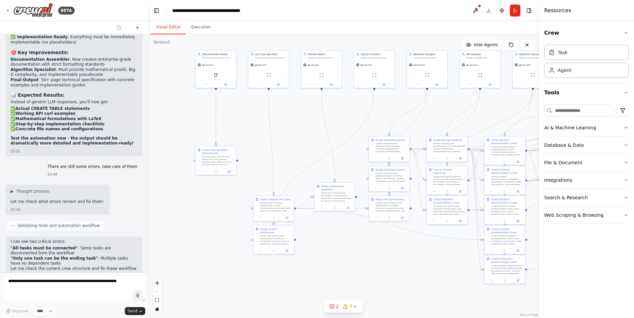
drag, startPoint x: 261, startPoint y: 230, endPoint x: 409, endPoint y: 257, distance: 149.7
click at [409, 257] on div ".deletable-edge-delete-btn { width: 20px; height: 20px; border: 0px solid #ffff…" at bounding box center [343, 176] width 391 height 284
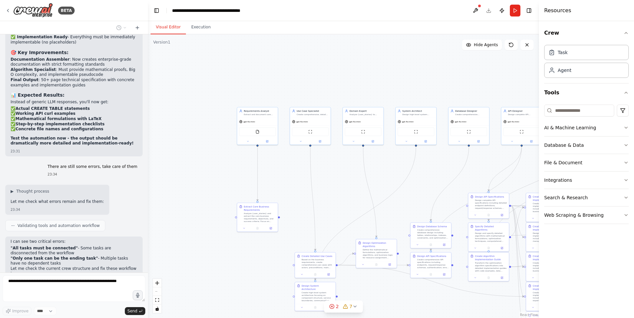
drag, startPoint x: 209, startPoint y: 157, endPoint x: 212, endPoint y: 167, distance: 9.9
click at [212, 167] on div ".deletable-edge-delete-btn { width: 20px; height: 20px; border: 0px solid #ffff…" at bounding box center [343, 176] width 391 height 284
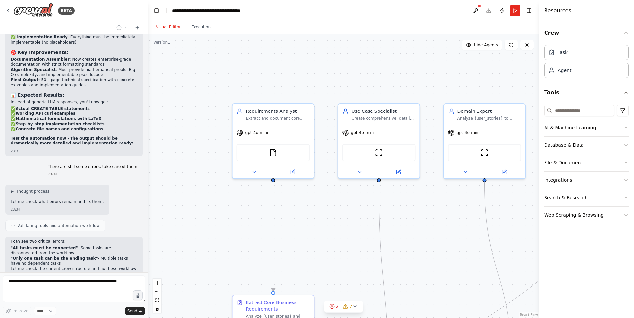
scroll to position [5747, 0]
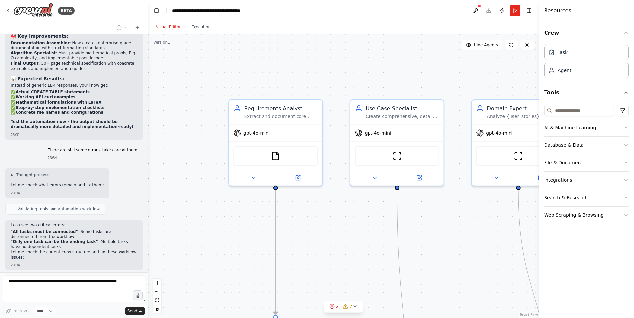
click at [255, 132] on span "gpt-4o-mini" at bounding box center [256, 133] width 26 height 6
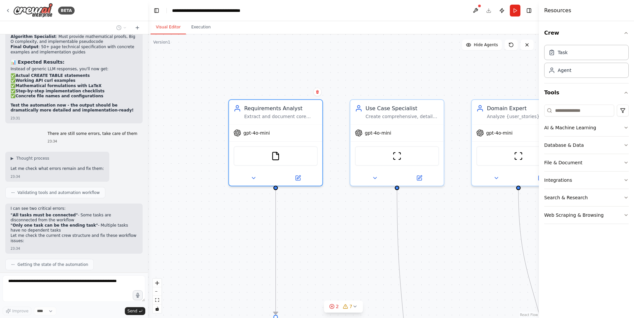
click at [569, 127] on div "AI & Machine Learning" at bounding box center [570, 128] width 52 height 7
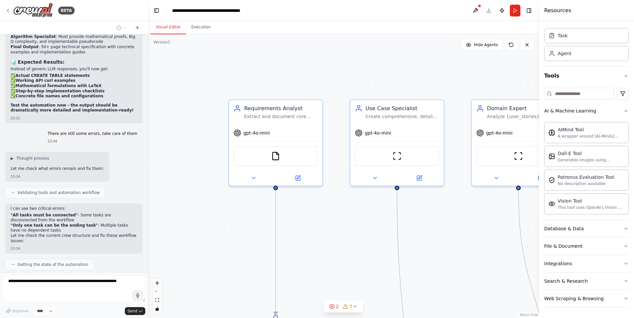
scroll to position [5780, 0]
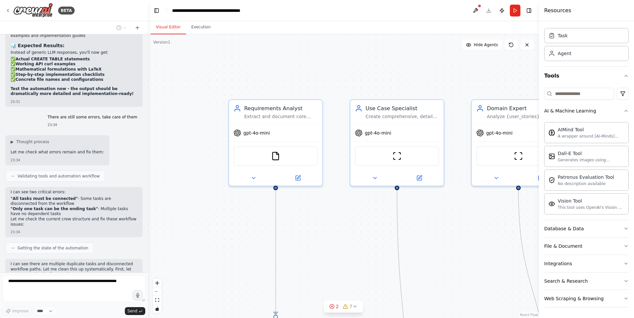
click at [580, 227] on button "Database & Data" at bounding box center [586, 228] width 85 height 17
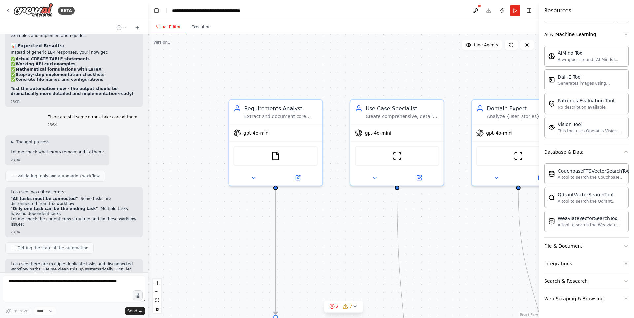
scroll to position [5796, 0]
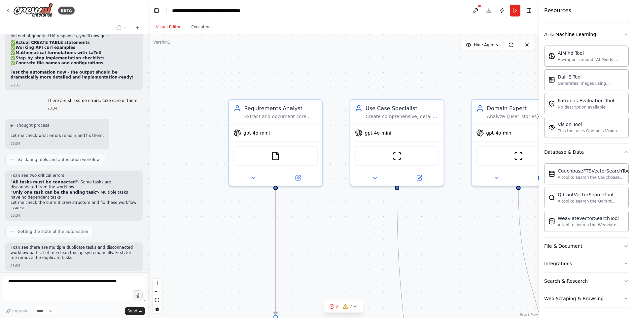
click at [584, 152] on button "Database & Data" at bounding box center [586, 152] width 85 height 17
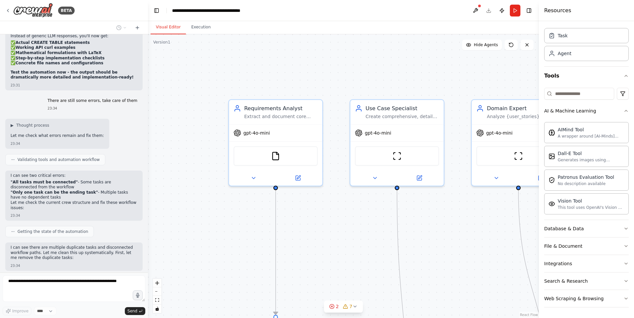
scroll to position [17, 0]
click at [562, 284] on div "Search & Research" at bounding box center [566, 281] width 44 height 7
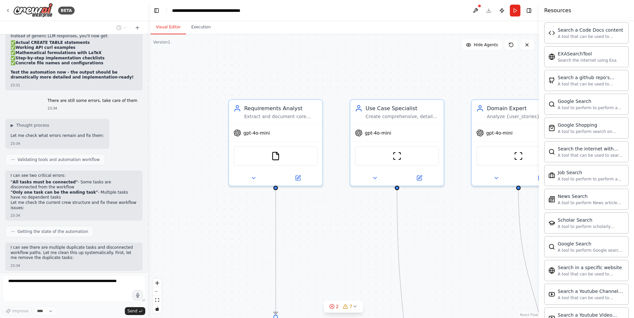
scroll to position [124, 0]
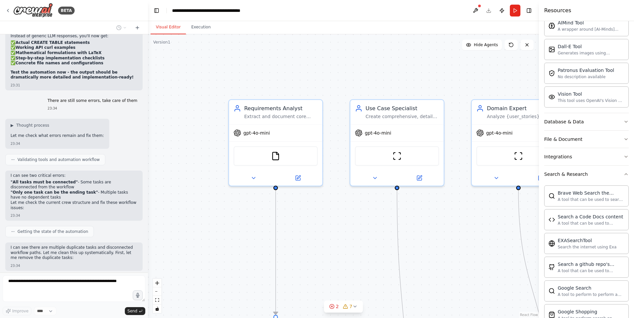
click at [582, 171] on div "Search & Research" at bounding box center [566, 174] width 44 height 7
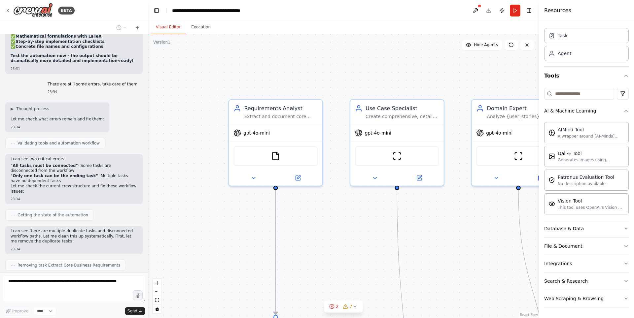
scroll to position [5829, 0]
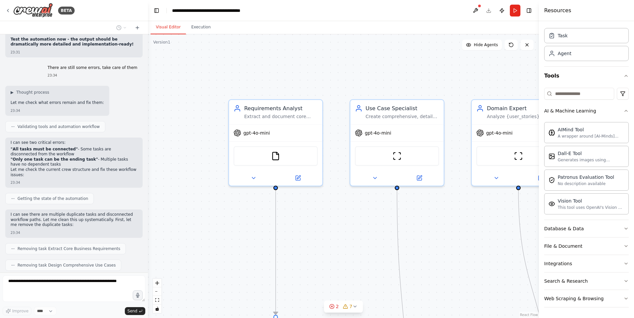
drag, startPoint x: 331, startPoint y: 246, endPoint x: 218, endPoint y: 223, distance: 115.7
click at [214, 224] on div ".deletable-edge-delete-btn { width: 20px; height: 20px; border: 0px solid #ffff…" at bounding box center [343, 176] width 391 height 284
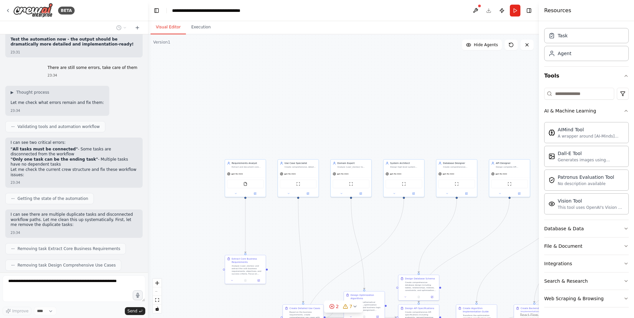
scroll to position [5846, 0]
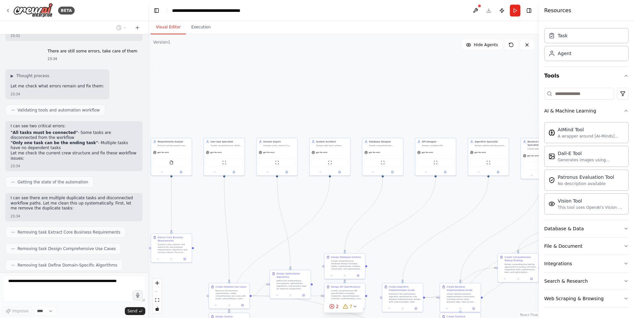
click at [280, 203] on div ".deletable-edge-delete-btn { width: 20px; height: 20px; border: 0px solid #ffff…" at bounding box center [343, 176] width 391 height 284
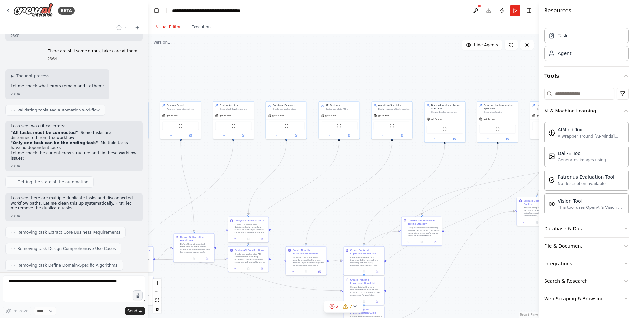
drag, startPoint x: 372, startPoint y: 211, endPoint x: 236, endPoint y: 161, distance: 144.7
click at [236, 161] on div ".deletable-edge-delete-btn { width: 20px; height: 20px; border: 0px solid #ffff…" at bounding box center [343, 176] width 391 height 284
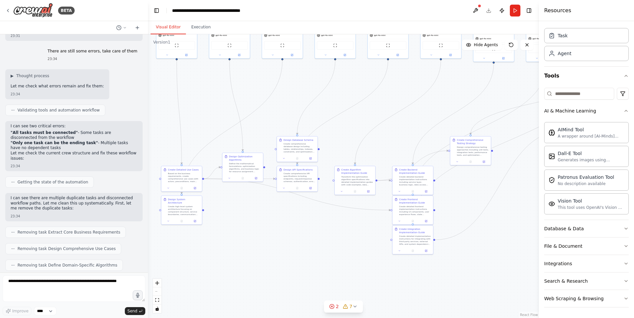
scroll to position [5886, 0]
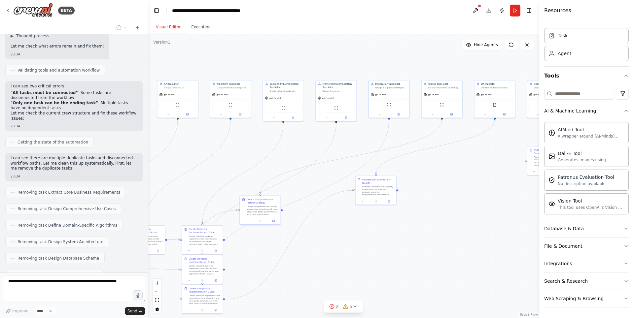
drag, startPoint x: 335, startPoint y: 196, endPoint x: 212, endPoint y: 186, distance: 123.3
click at [212, 186] on div ".deletable-edge-delete-btn { width: 20px; height: 20px; border: 0px solid #ffff…" at bounding box center [343, 176] width 391 height 284
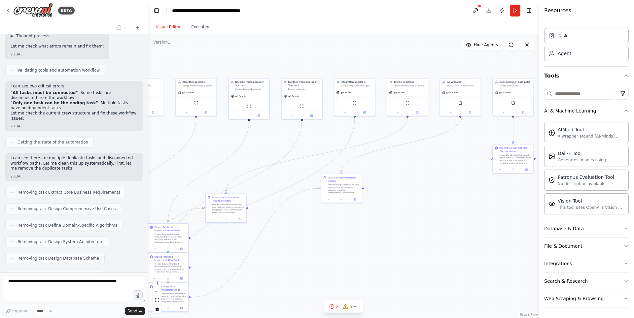
drag, startPoint x: 313, startPoint y: 174, endPoint x: 279, endPoint y: 175, distance: 34.1
click at [279, 175] on div ".deletable-edge-delete-btn { width: 20px; height: 20px; border: 0px solid #ffff…" at bounding box center [343, 176] width 391 height 284
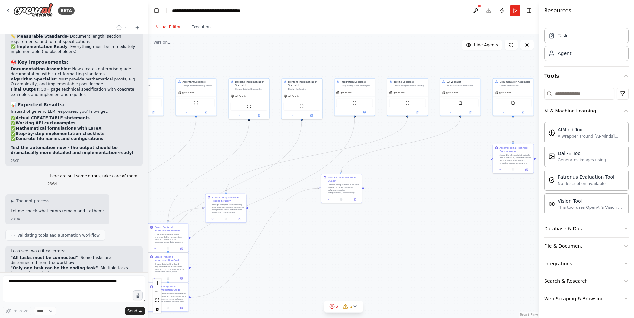
scroll to position [5902, 0]
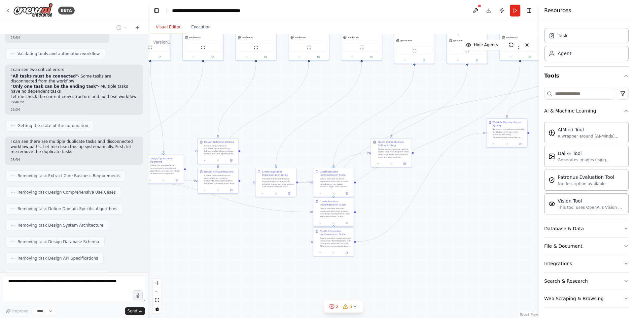
drag, startPoint x: 216, startPoint y: 154, endPoint x: 382, endPoint y: 98, distance: 174.6
click at [382, 98] on div ".deletable-edge-delete-btn { width: 20px; height: 20px; border: 0px solid #ffff…" at bounding box center [343, 176] width 391 height 284
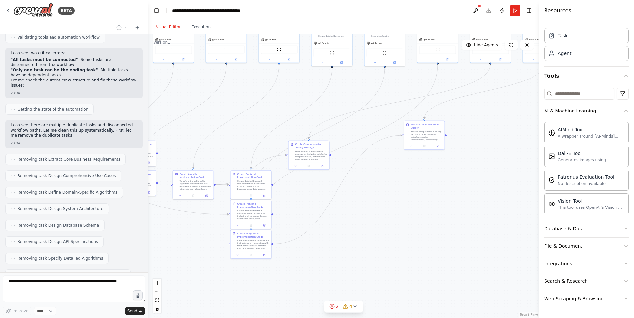
drag, startPoint x: 495, startPoint y: 216, endPoint x: 413, endPoint y: 219, distance: 82.6
click at [413, 219] on div ".deletable-edge-delete-btn { width: 20px; height: 20px; border: 0px solid #ffff…" at bounding box center [343, 176] width 391 height 284
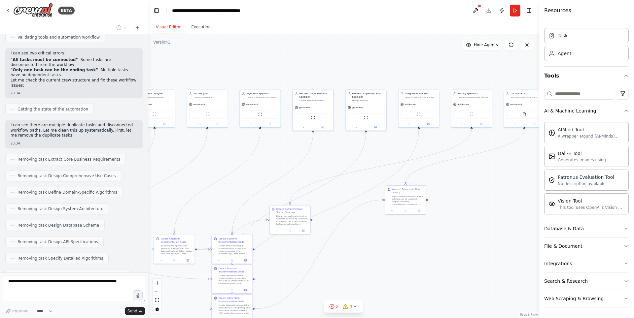
scroll to position [5935, 0]
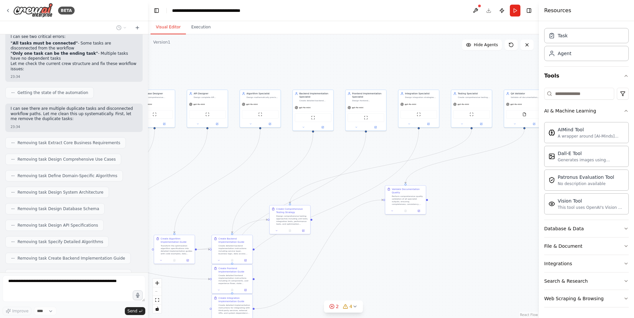
drag, startPoint x: 363, startPoint y: 147, endPoint x: 333, endPoint y: 201, distance: 61.5
click at [333, 201] on div ".deletable-edge-delete-btn { width: 20px; height: 20px; border: 0px solid #ffff…" at bounding box center [343, 176] width 391 height 284
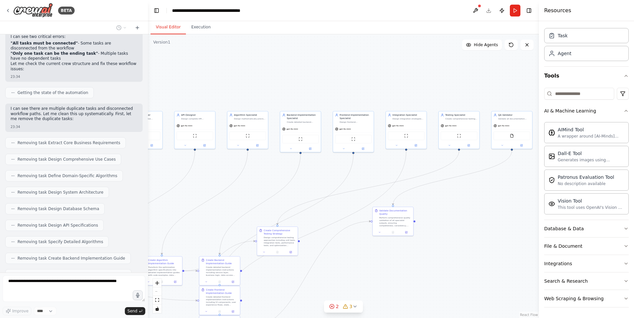
scroll to position [5952, 0]
